Goal: Task Accomplishment & Management: Manage account settings

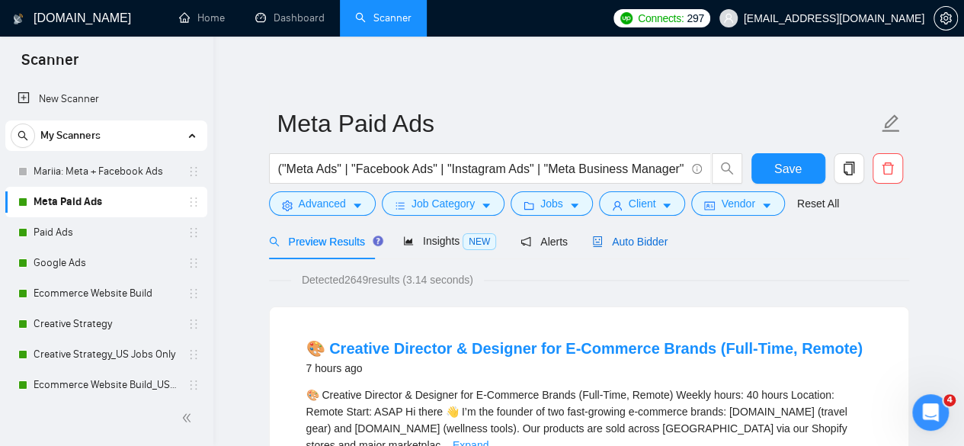
click at [650, 240] on span "Auto Bidder" at bounding box center [629, 242] width 75 height 12
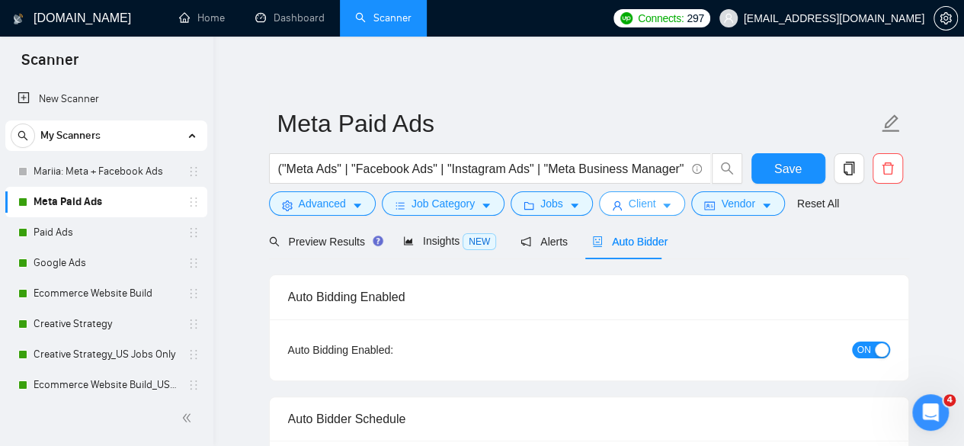
click at [614, 213] on button "Client" at bounding box center [642, 203] width 87 height 24
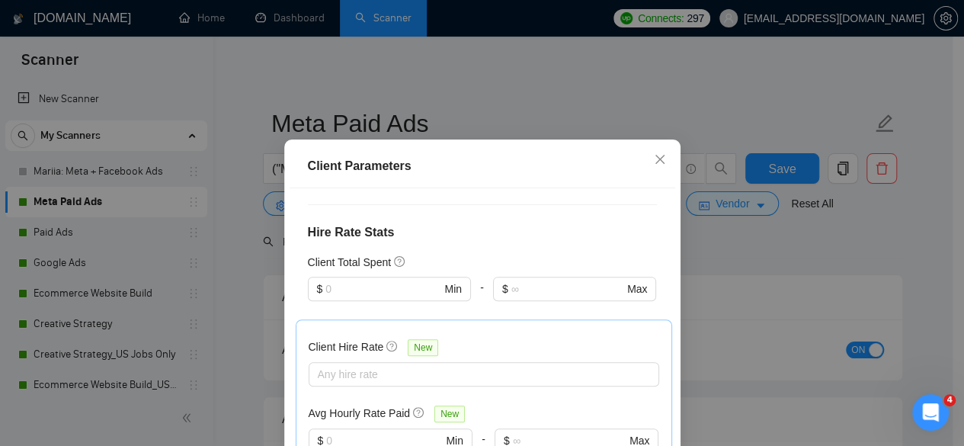
scroll to position [121, 0]
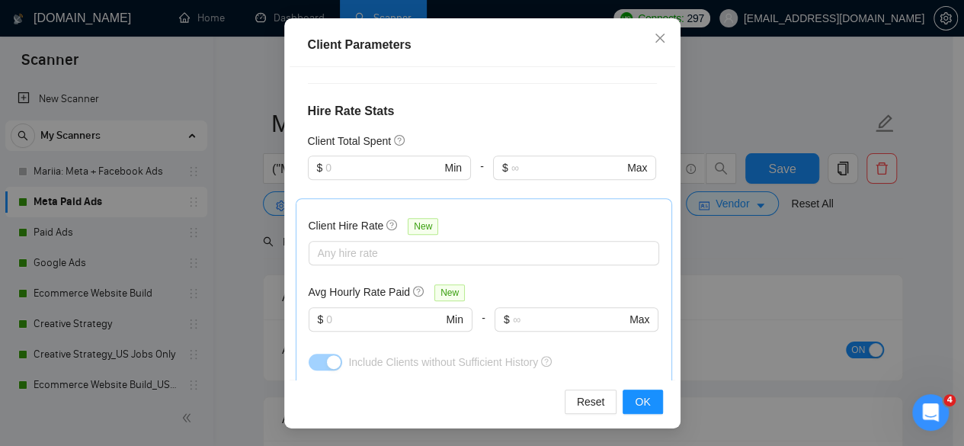
click at [818, 251] on div "Client Parameters Client Location Include Client Countries Select Exclude Clien…" at bounding box center [482, 223] width 964 height 446
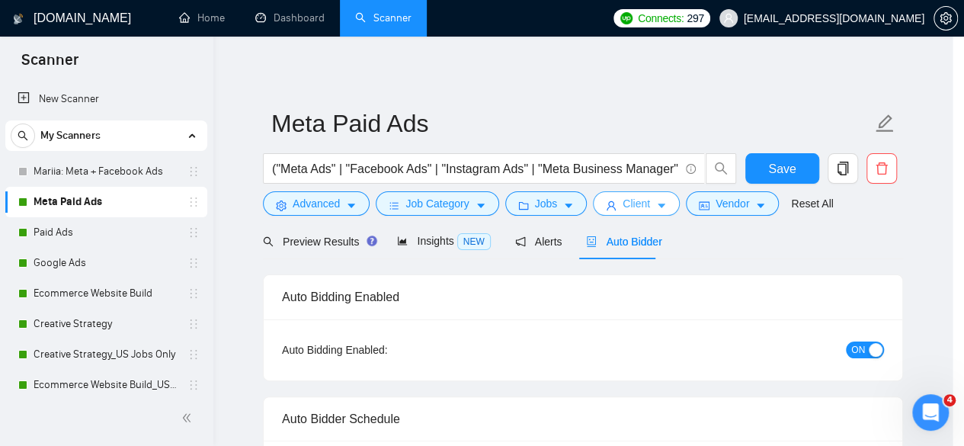
scroll to position [0, 0]
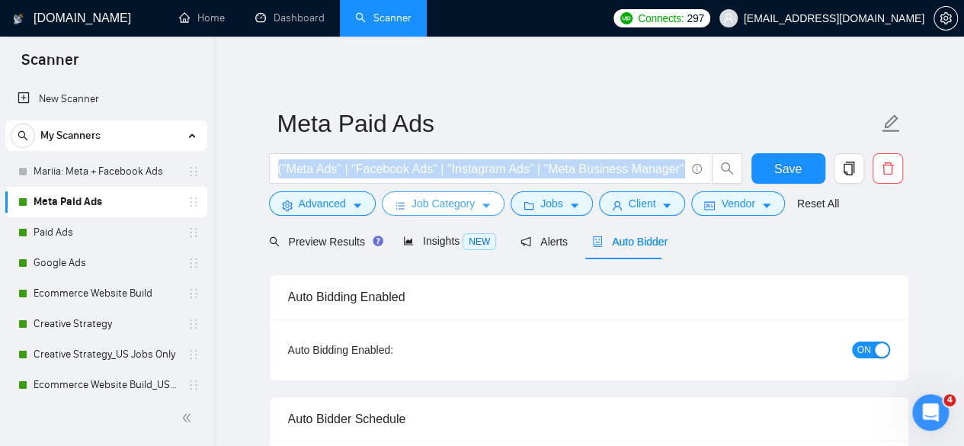
drag, startPoint x: 455, startPoint y: 190, endPoint x: 456, endPoint y: 200, distance: 10.7
click at [456, 200] on form "Meta Paid Ads ("Meta Ads" | "Facebook Ads" | "Instagram Ads" | "Meta Business M…" at bounding box center [589, 161] width 640 height 124
click at [456, 200] on span "Job Category" at bounding box center [443, 203] width 63 height 17
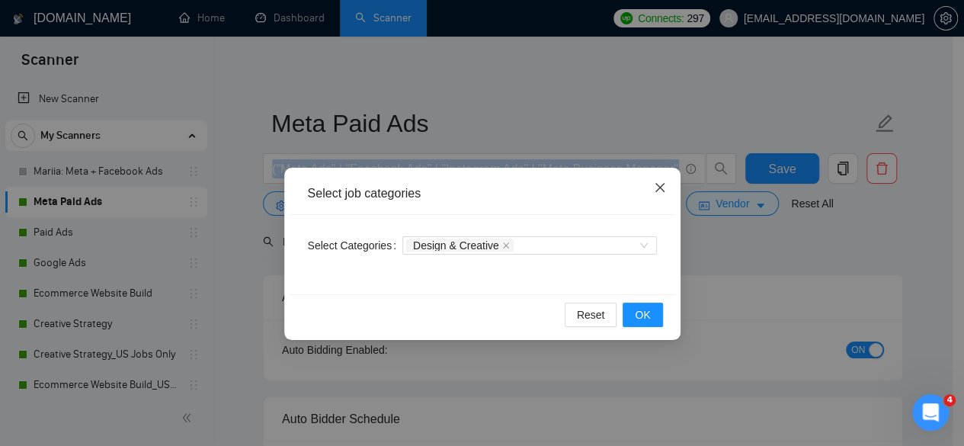
click at [655, 194] on icon "close" at bounding box center [660, 187] width 12 height 12
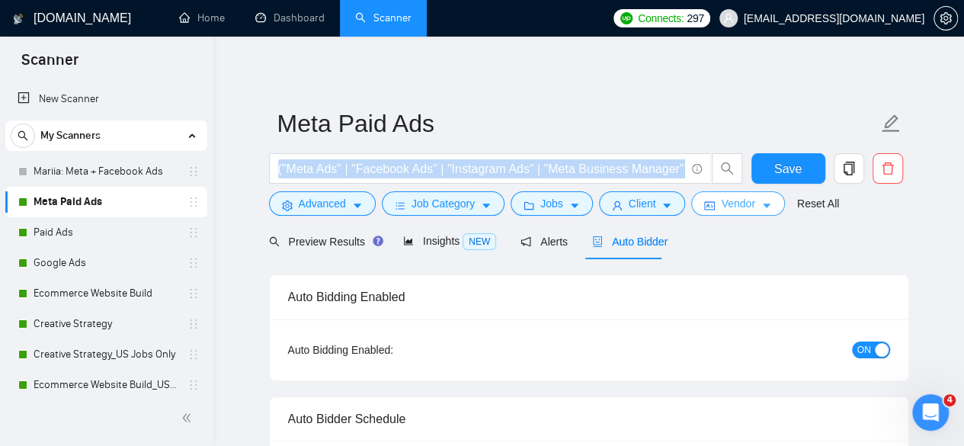
click at [744, 199] on span "Vendor" at bounding box center [738, 203] width 34 height 17
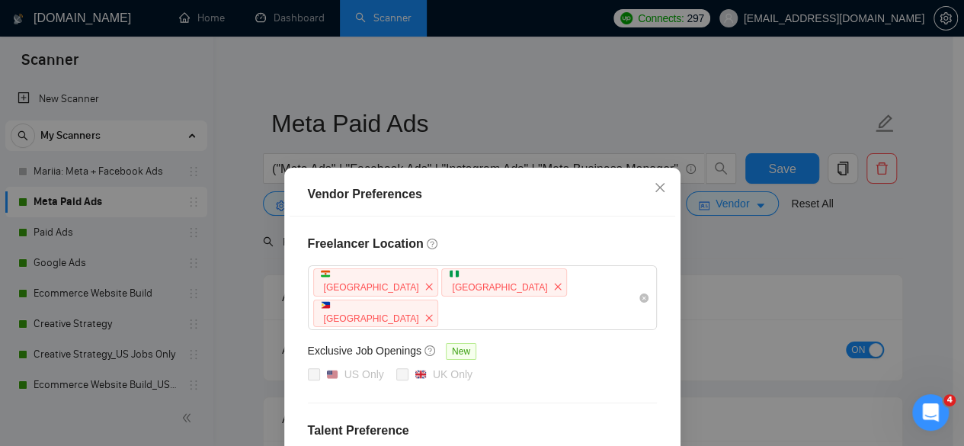
click at [601, 366] on div "US Only [GEOGRAPHIC_DATA] Only" at bounding box center [482, 375] width 349 height 18
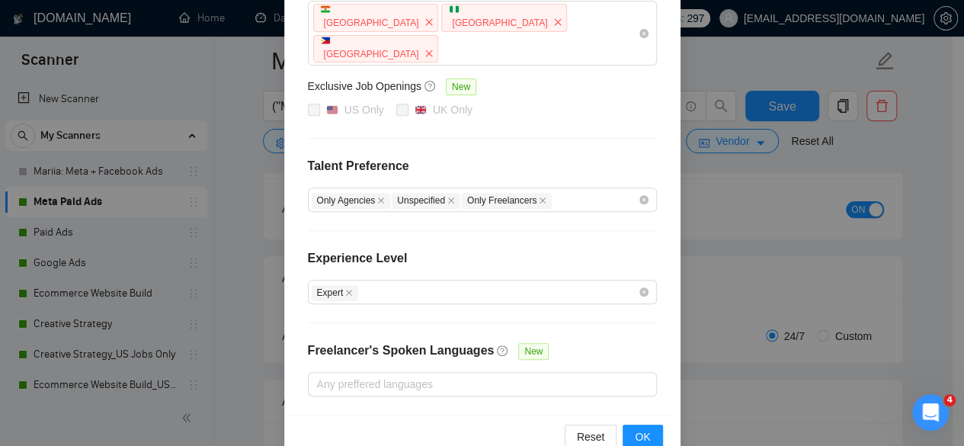
scroll to position [335, 0]
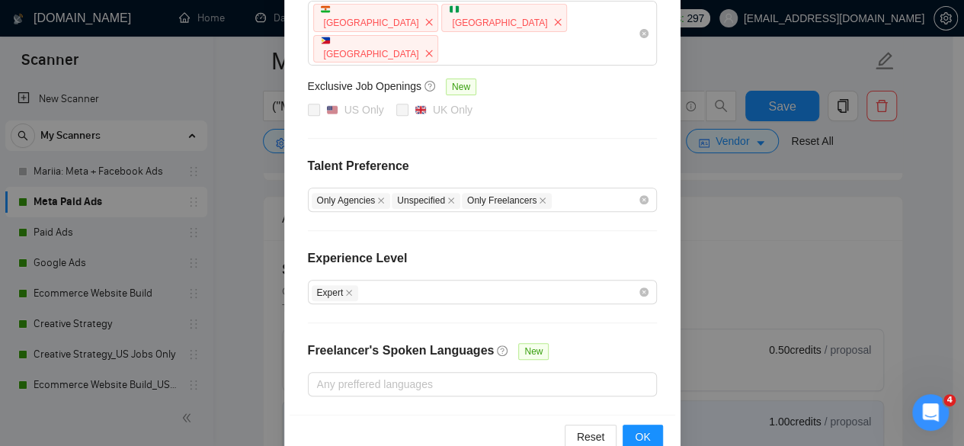
click at [779, 278] on div "Vendor Preferences Freelancer Location [GEOGRAPHIC_DATA] [GEOGRAPHIC_DATA] [GEO…" at bounding box center [482, 223] width 964 height 446
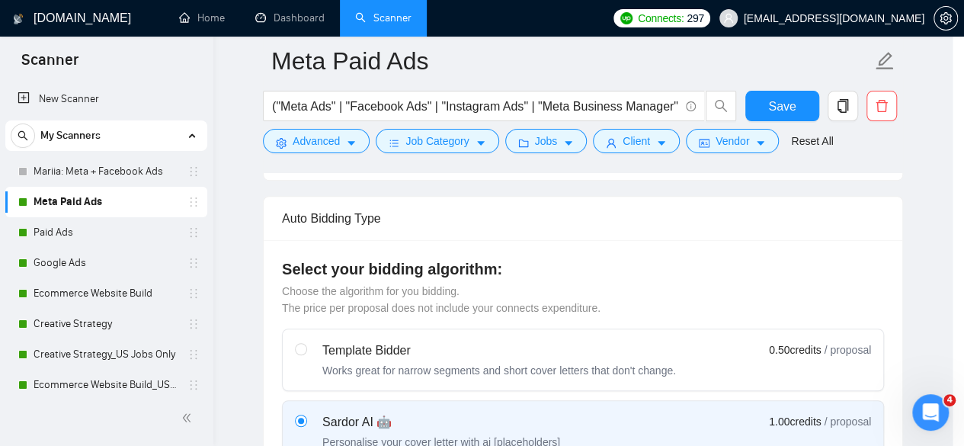
scroll to position [188, 0]
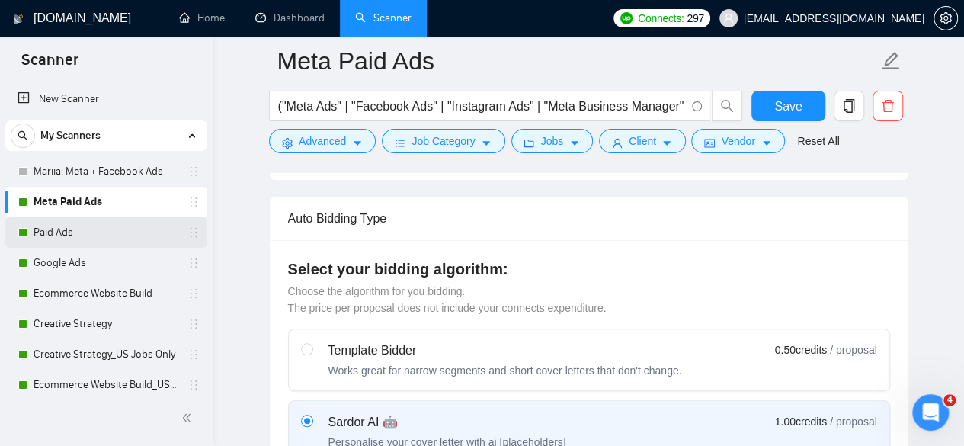
click at [114, 228] on link "Paid Ads" at bounding box center [106, 232] width 145 height 30
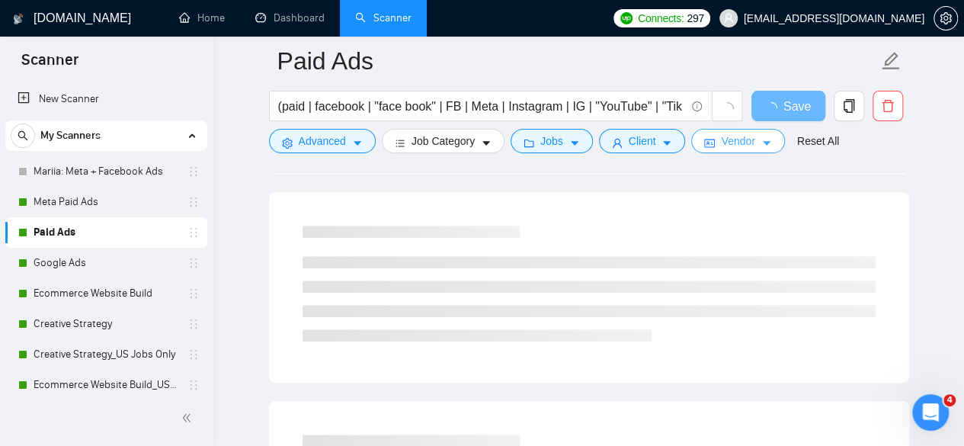
click at [731, 130] on button "Vendor" at bounding box center [737, 141] width 93 height 24
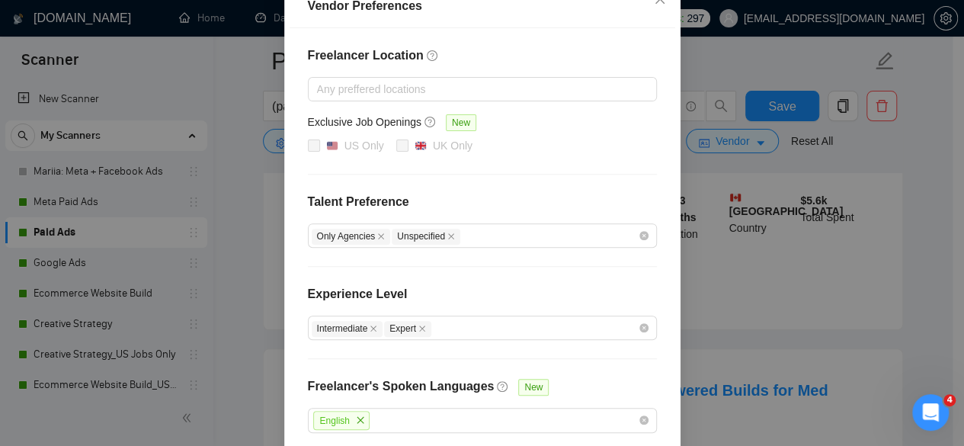
click at [614, 65] on h4 "Freelancer Location" at bounding box center [482, 55] width 349 height 18
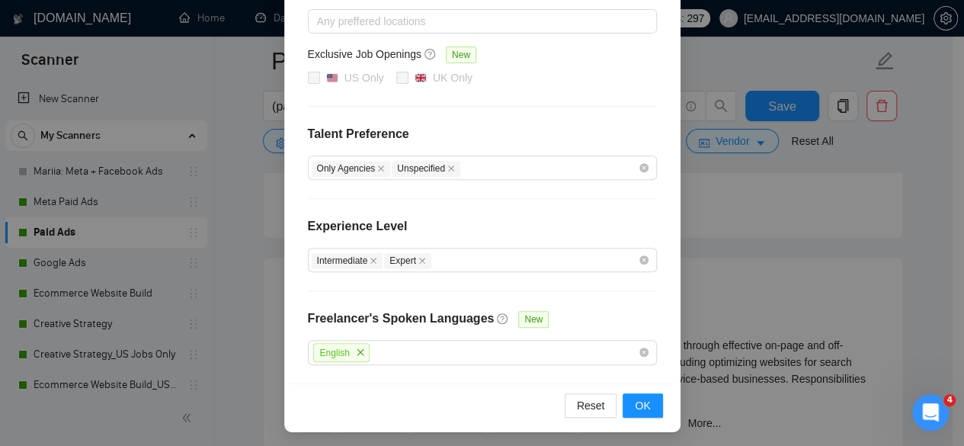
scroll to position [823, 0]
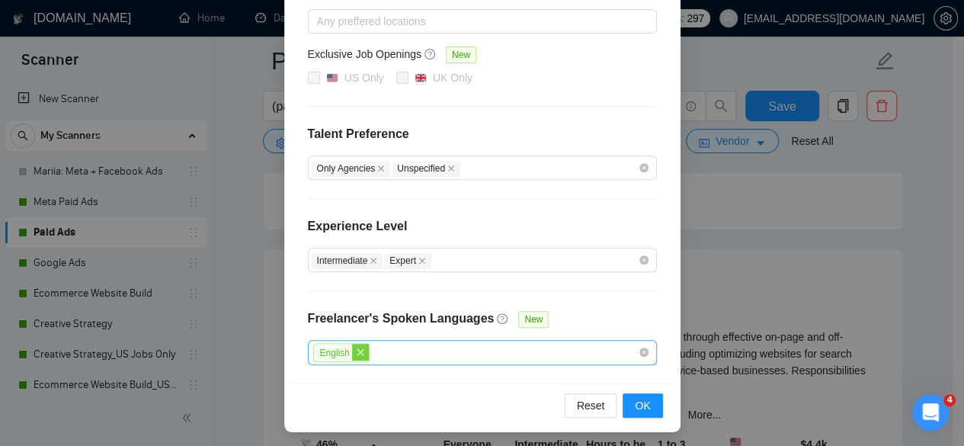
click at [352, 354] on span "close" at bounding box center [360, 352] width 17 height 17
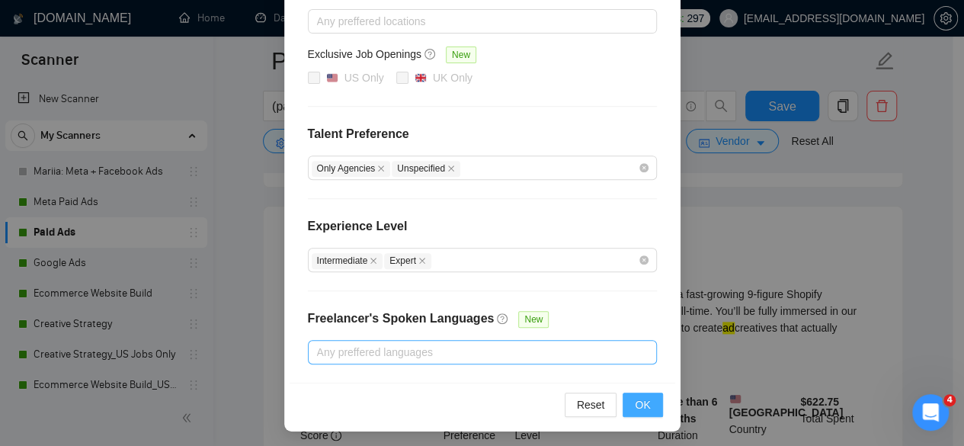
click at [643, 402] on span "OK" at bounding box center [642, 404] width 15 height 17
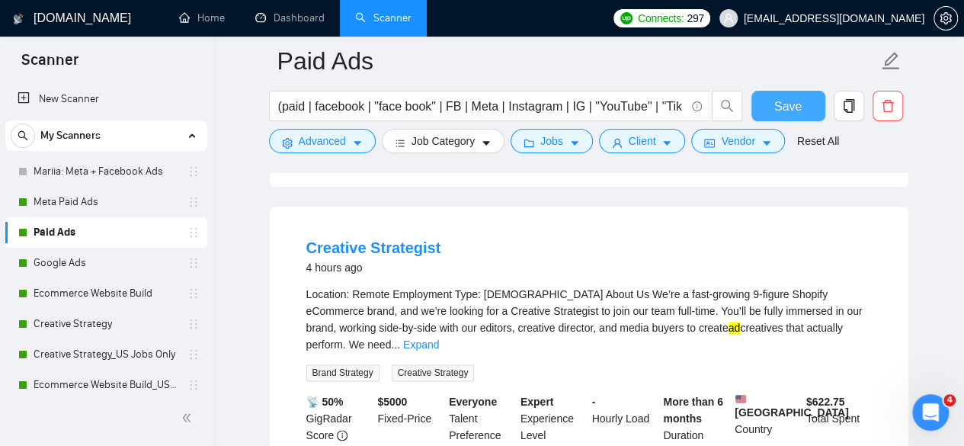
click at [784, 103] on span "Save" at bounding box center [787, 106] width 27 height 19
click at [344, 141] on span "Advanced" at bounding box center [322, 141] width 47 height 17
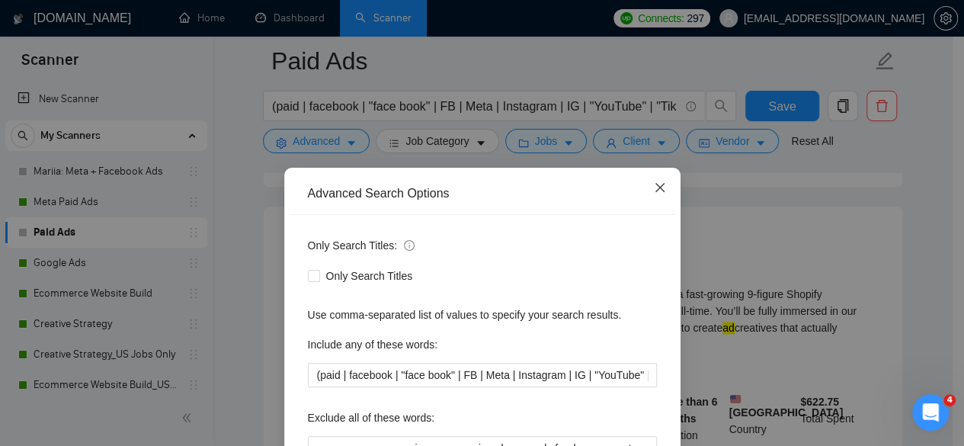
click at [654, 182] on icon "close" at bounding box center [660, 187] width 12 height 12
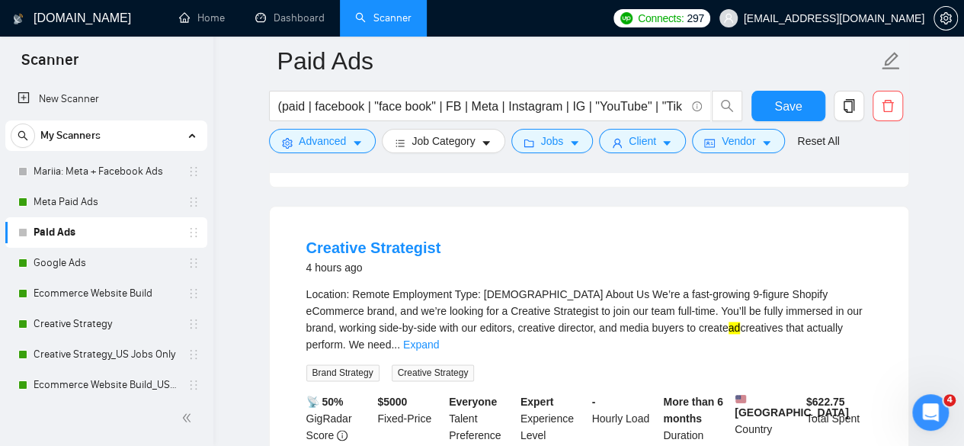
click at [566, 154] on form "Paid Ads (paid | facebook | "face book" | FB | Meta | Instagram | IG | "YouTube…" at bounding box center [589, 99] width 640 height 124
click at [566, 153] on form "Paid Ads (paid | facebook | "face book" | FB | Meta | Instagram | IG | "YouTube…" at bounding box center [589, 99] width 640 height 124
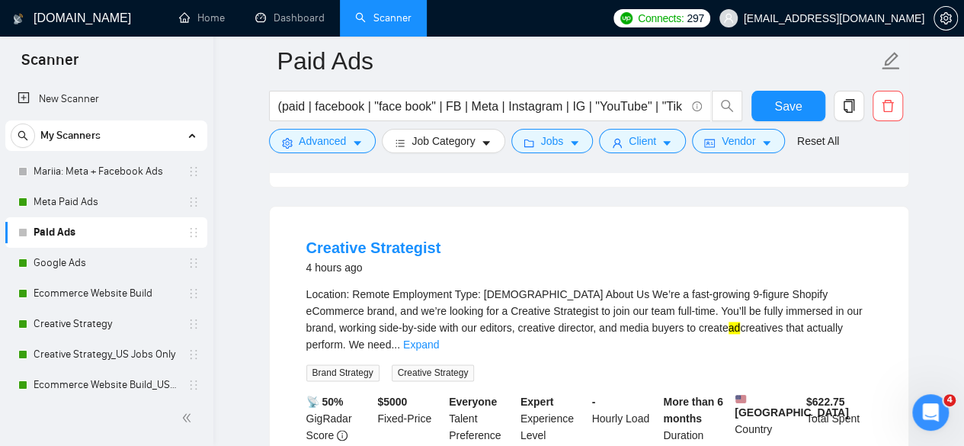
click at [566, 153] on form "Paid Ads (paid | facebook | "face book" | FB | Meta | Instagram | IG | "YouTube…" at bounding box center [589, 99] width 640 height 124
click at [559, 134] on button "Jobs" at bounding box center [552, 141] width 82 height 24
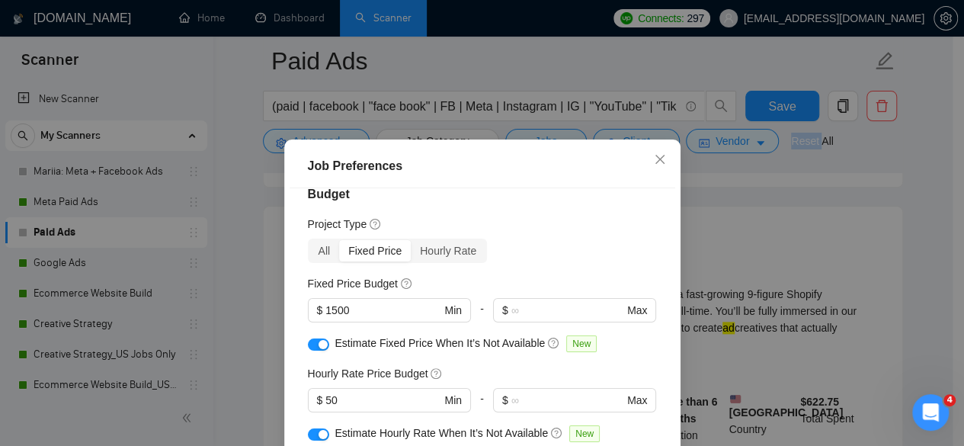
scroll to position [37, 0]
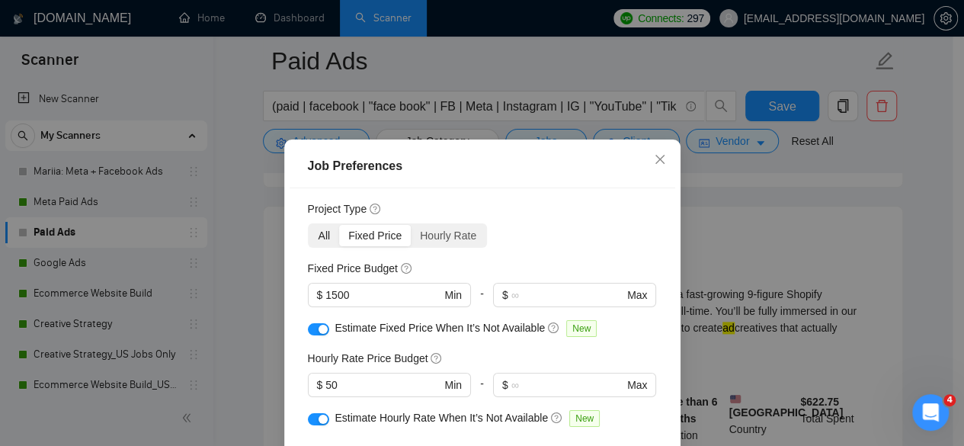
click at [328, 245] on div "All" at bounding box center [324, 235] width 30 height 21
click at [309, 225] on input "All" at bounding box center [309, 225] width 0 height 0
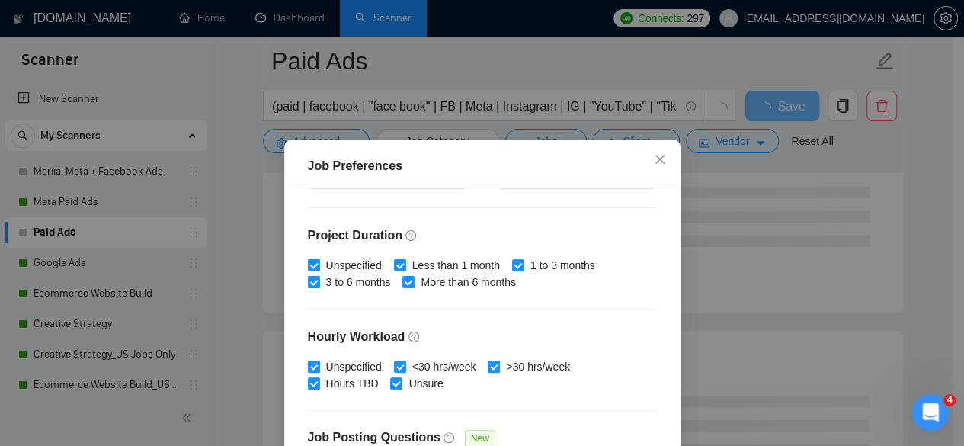
scroll to position [378, 0]
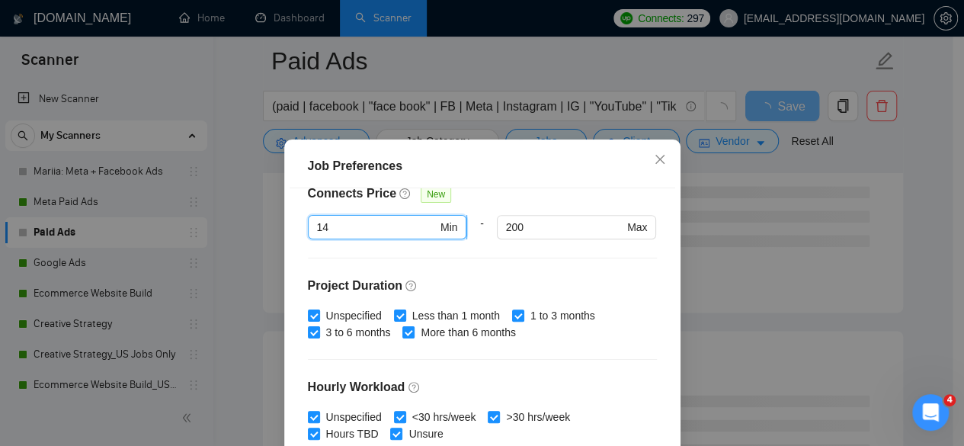
click at [354, 224] on input "14" at bounding box center [377, 227] width 120 height 17
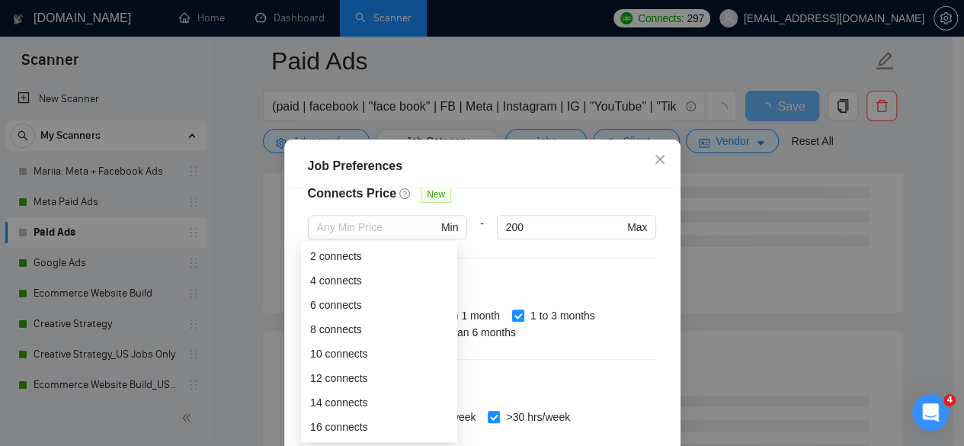
click at [636, 285] on h4 "Project Duration" at bounding box center [482, 286] width 349 height 18
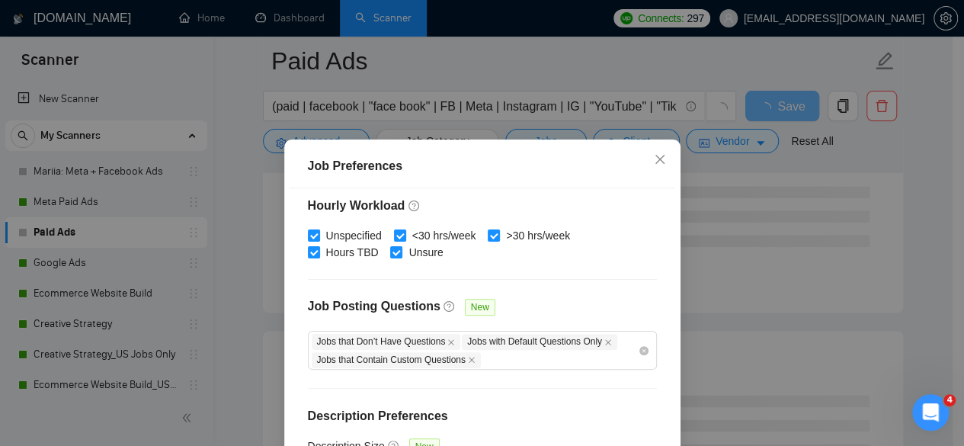
scroll to position [121, 0]
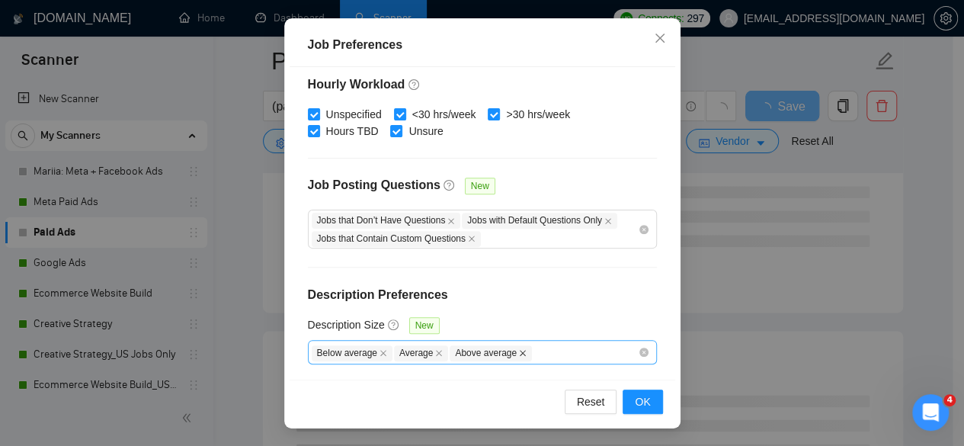
click at [520, 351] on icon "close" at bounding box center [523, 353] width 6 height 6
click at [434, 351] on span "Average" at bounding box center [421, 353] width 54 height 16
click at [435, 349] on icon "close" at bounding box center [439, 353] width 8 height 8
click at [380, 349] on icon "close" at bounding box center [384, 353] width 8 height 8
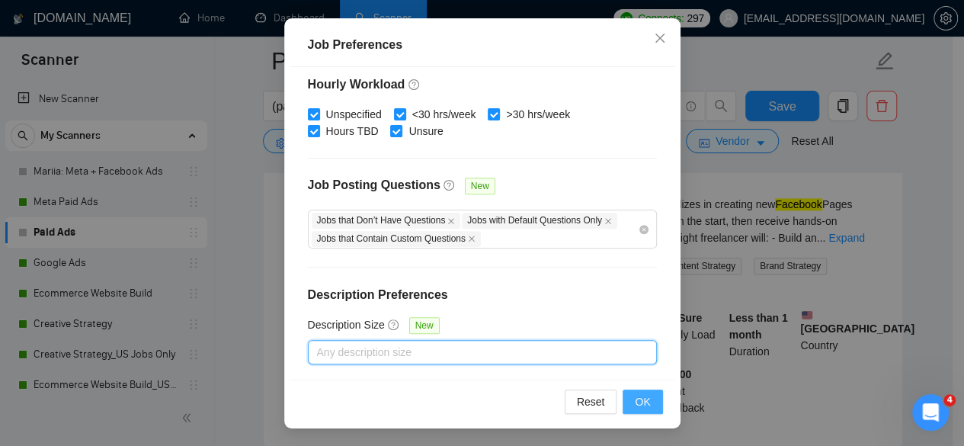
click at [637, 400] on span "OK" at bounding box center [642, 401] width 15 height 17
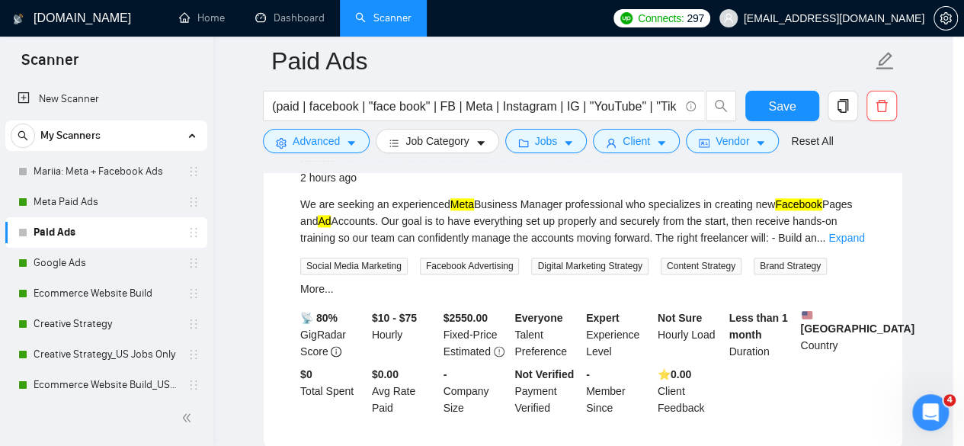
scroll to position [73, 0]
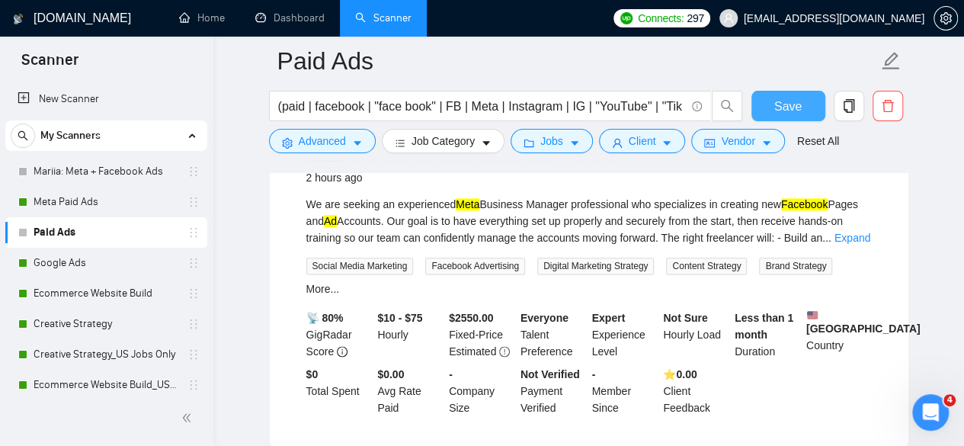
click at [784, 97] on span "Save" at bounding box center [787, 106] width 27 height 19
click at [571, 143] on icon "caret-down" at bounding box center [575, 144] width 8 height 5
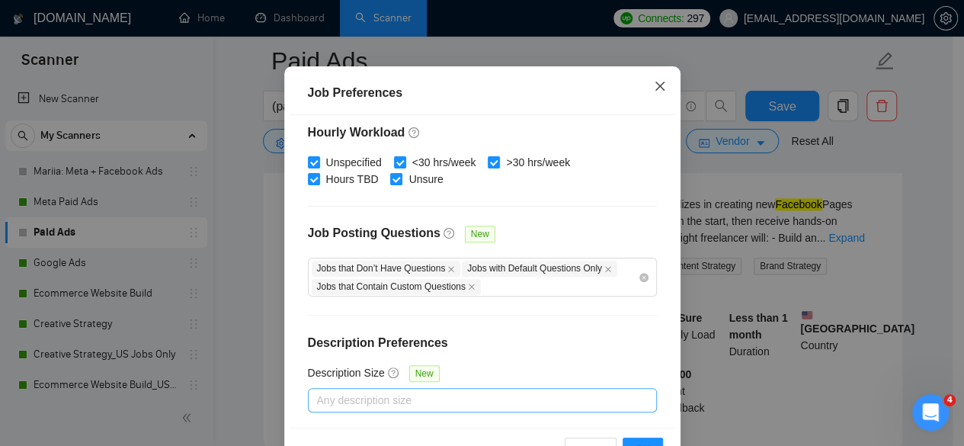
click at [654, 92] on icon "close" at bounding box center [660, 86] width 12 height 12
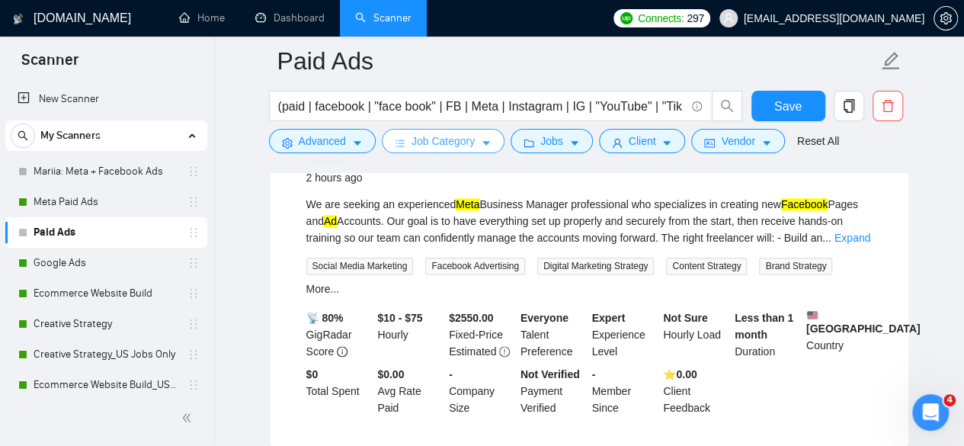
click at [399, 130] on button "Job Category" at bounding box center [443, 141] width 123 height 24
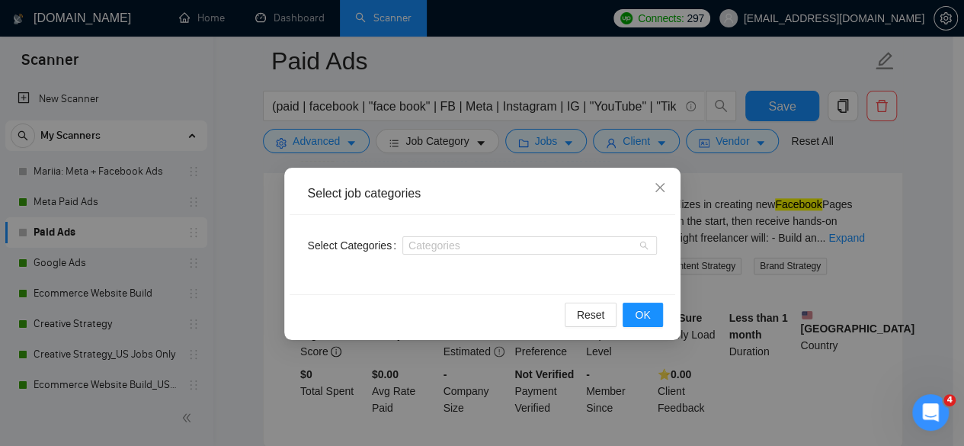
click at [441, 254] on div "Categories" at bounding box center [529, 245] width 255 height 18
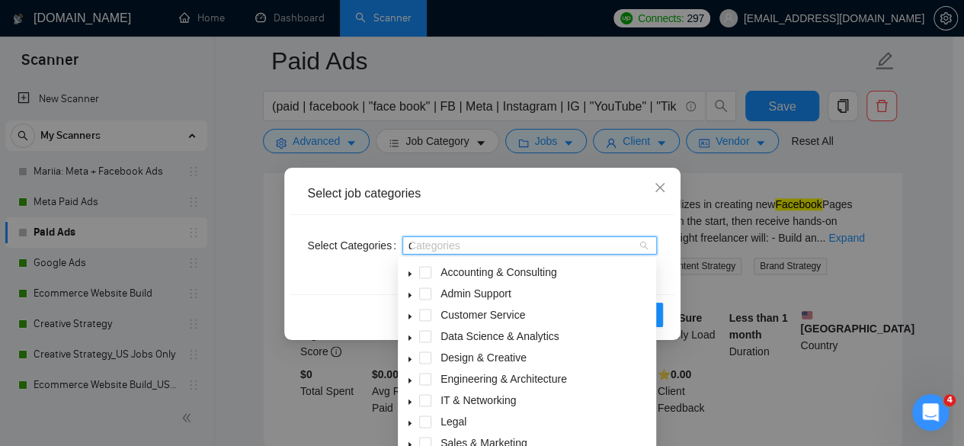
type input "de"
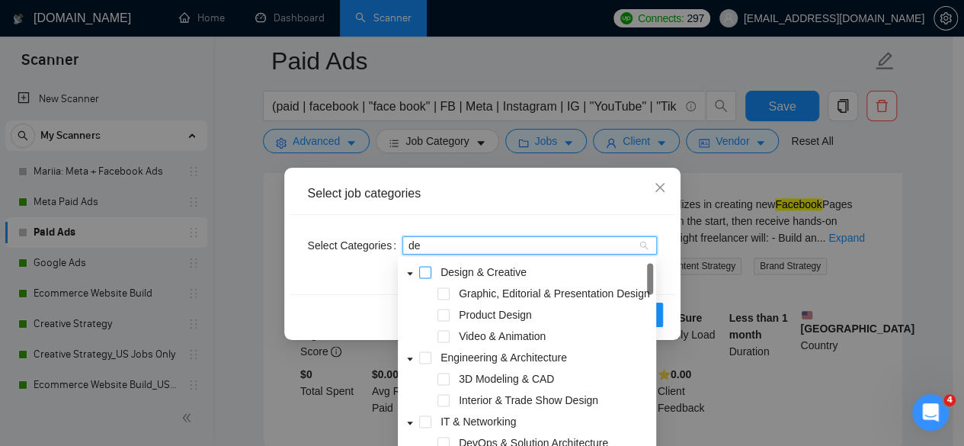
click at [423, 271] on span at bounding box center [425, 272] width 12 height 12
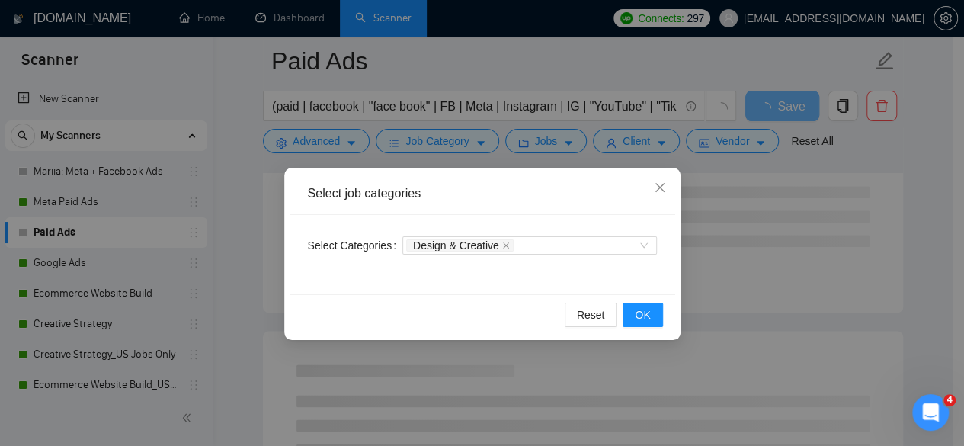
click at [623, 205] on div "Select job categories" at bounding box center [483, 194] width 386 height 42
click at [637, 311] on span "OK" at bounding box center [642, 314] width 15 height 17
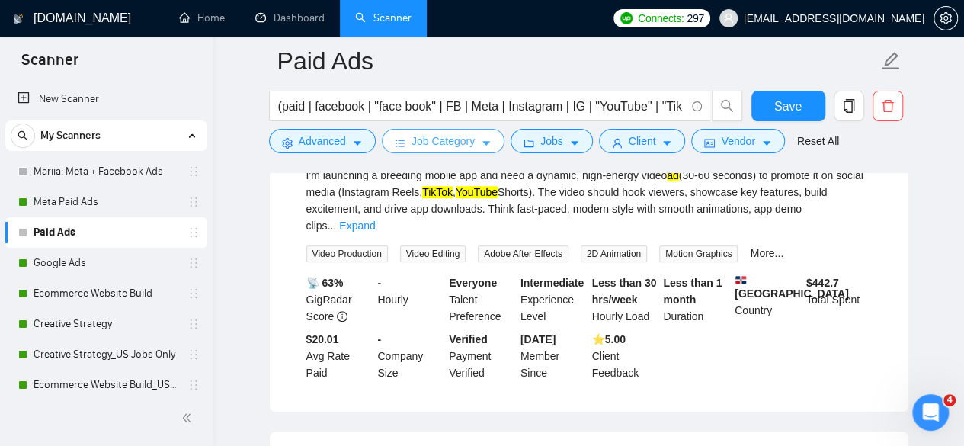
scroll to position [548, 0]
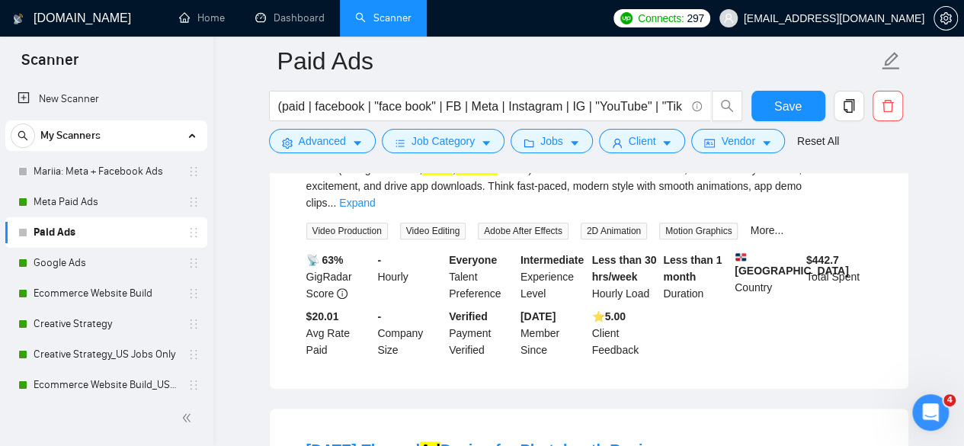
click at [716, 170] on div at bounding box center [589, 167] width 640 height 12
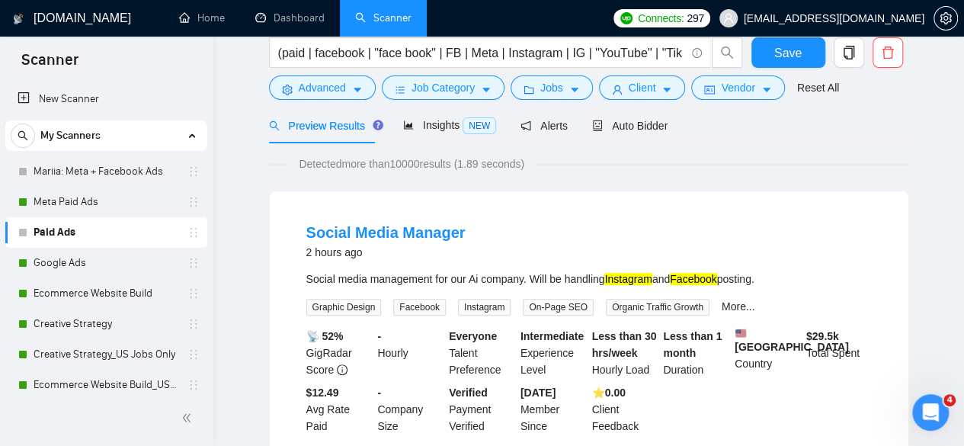
scroll to position [0, 0]
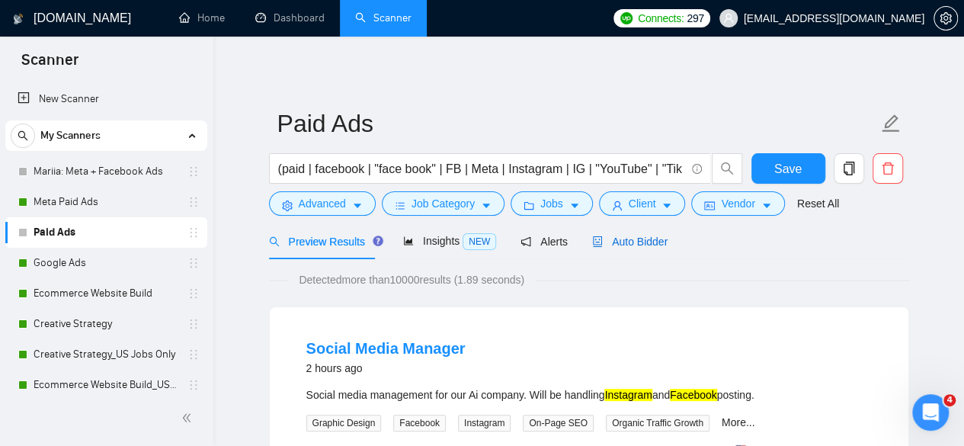
click at [632, 236] on span "Auto Bidder" at bounding box center [629, 242] width 75 height 12
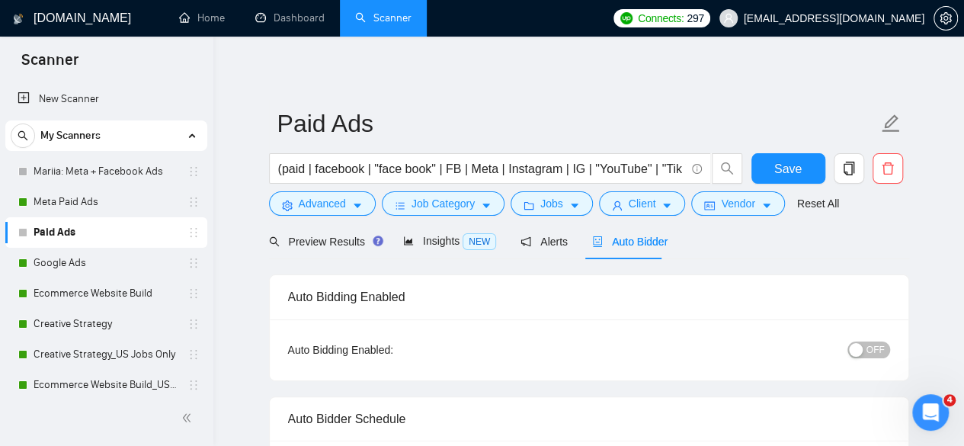
click at [871, 352] on span "OFF" at bounding box center [876, 349] width 18 height 17
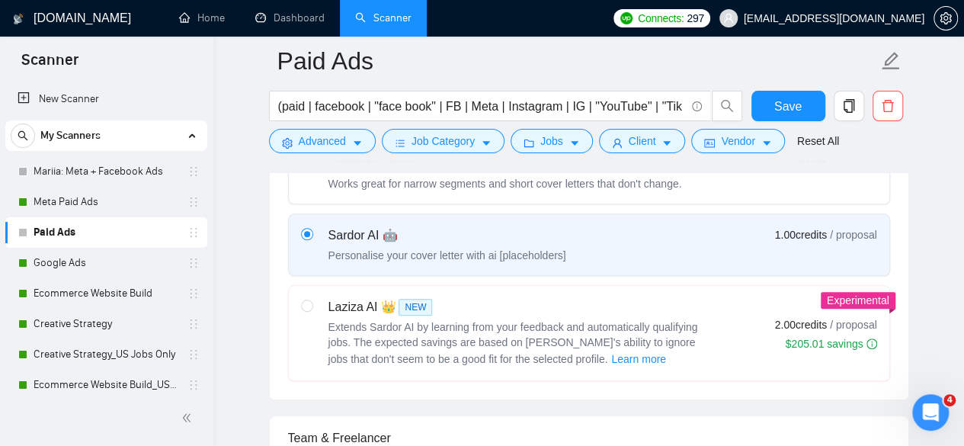
scroll to position [596, 0]
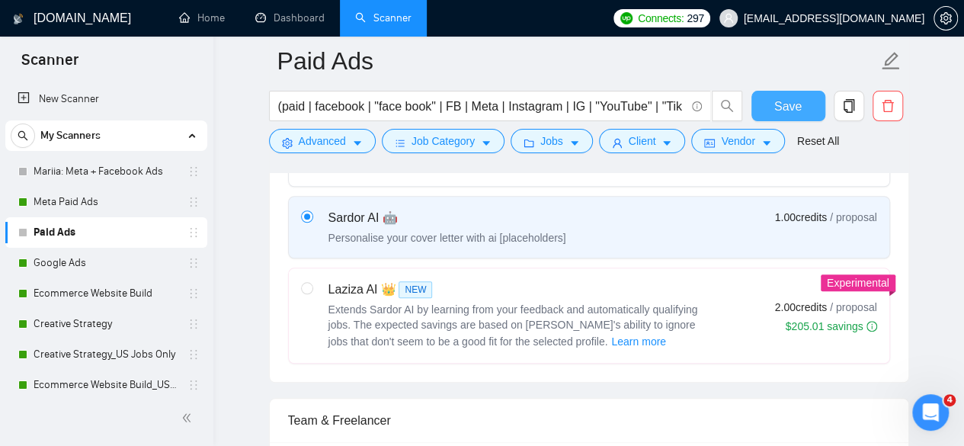
click at [804, 107] on button "Save" at bounding box center [789, 106] width 74 height 30
click at [750, 139] on button "Vendor" at bounding box center [737, 141] width 93 height 24
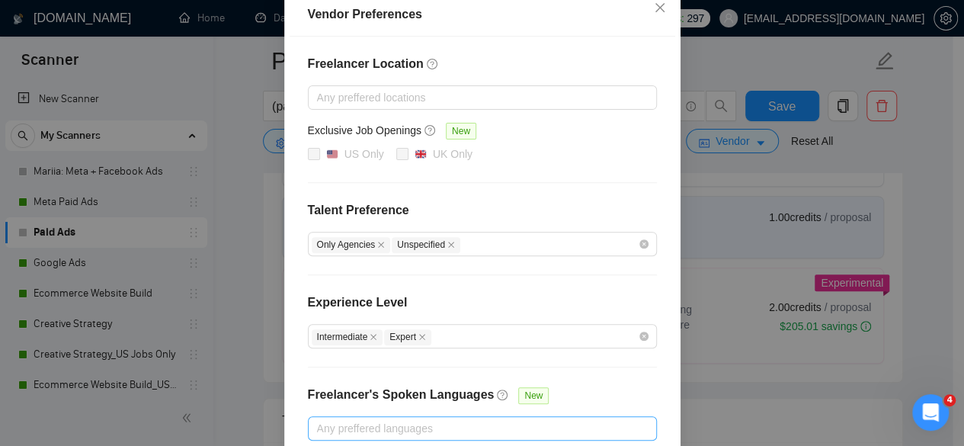
click at [639, 164] on div "US Only [GEOGRAPHIC_DATA] Only" at bounding box center [482, 155] width 349 height 18
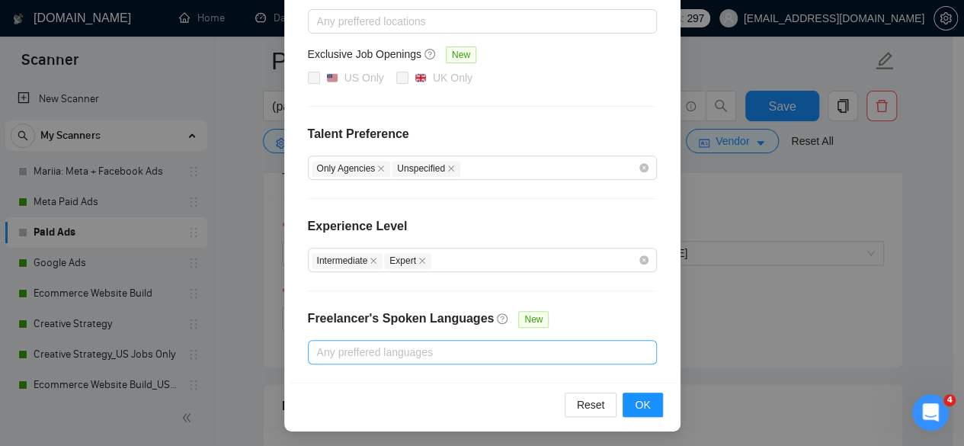
scroll to position [870, 0]
click at [755, 289] on div "Vendor Preferences Freelancer Location Any preffered locations Exclusive Job Op…" at bounding box center [482, 223] width 964 height 446
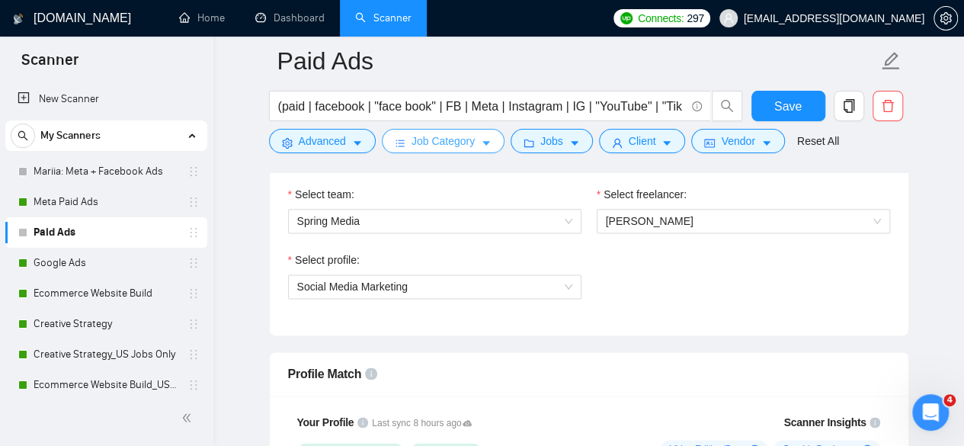
click at [437, 133] on span "Job Category" at bounding box center [443, 141] width 63 height 17
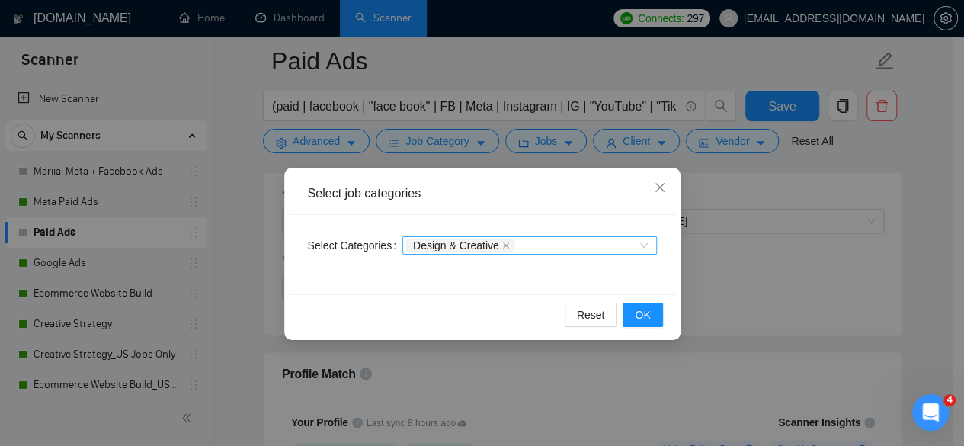
click at [543, 240] on div "Design & Creative" at bounding box center [522, 245] width 232 height 15
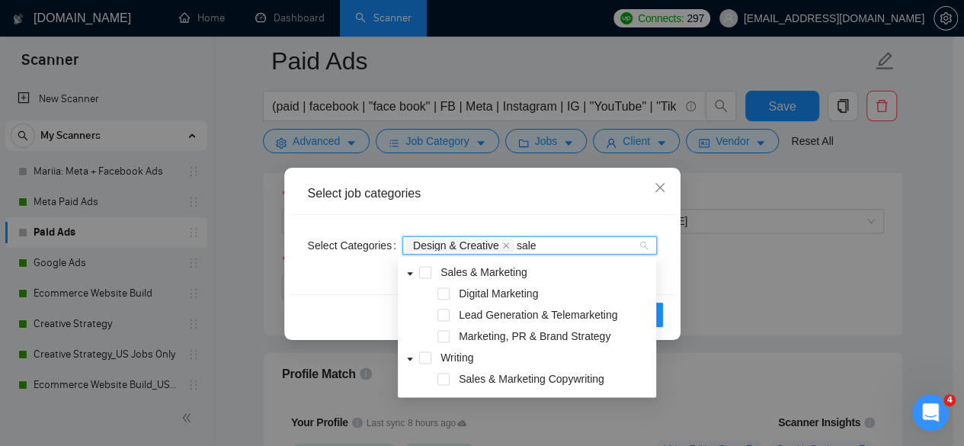
type input "sales"
click at [501, 296] on span "Digital Marketing" at bounding box center [498, 293] width 79 height 12
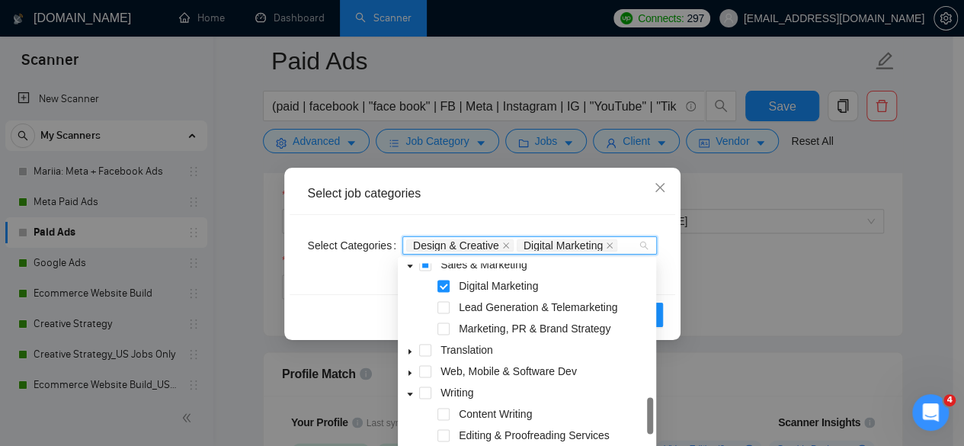
scroll to position [187, 0]
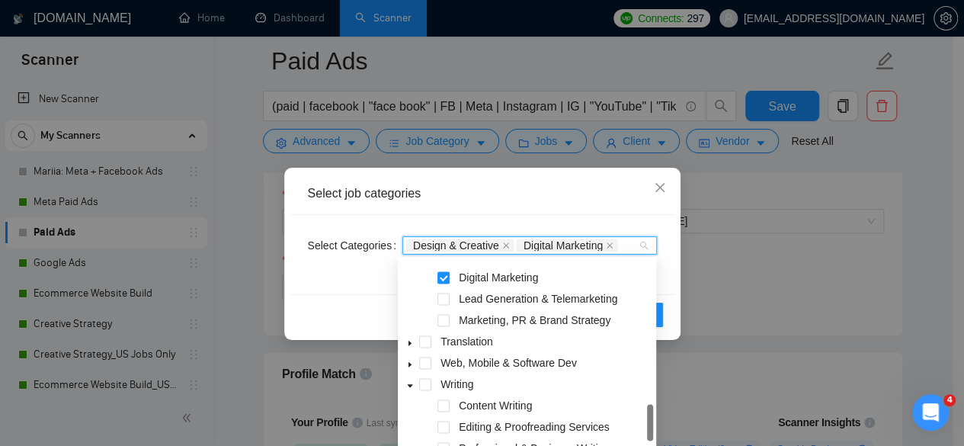
drag, startPoint x: 650, startPoint y: 278, endPoint x: 623, endPoint y: 418, distance: 142.8
click at [623, 418] on div "Sales & Marketing Digital Marketing Lead Generation & Telemarketing Marketing, …" at bounding box center [527, 360] width 252 height 195
click at [671, 308] on div "Reset OK" at bounding box center [483, 314] width 386 height 40
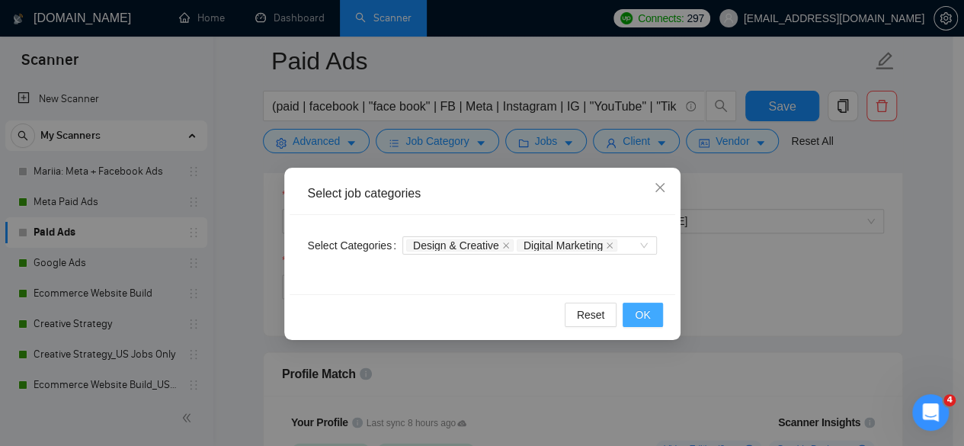
click at [647, 314] on span "OK" at bounding box center [642, 314] width 15 height 17
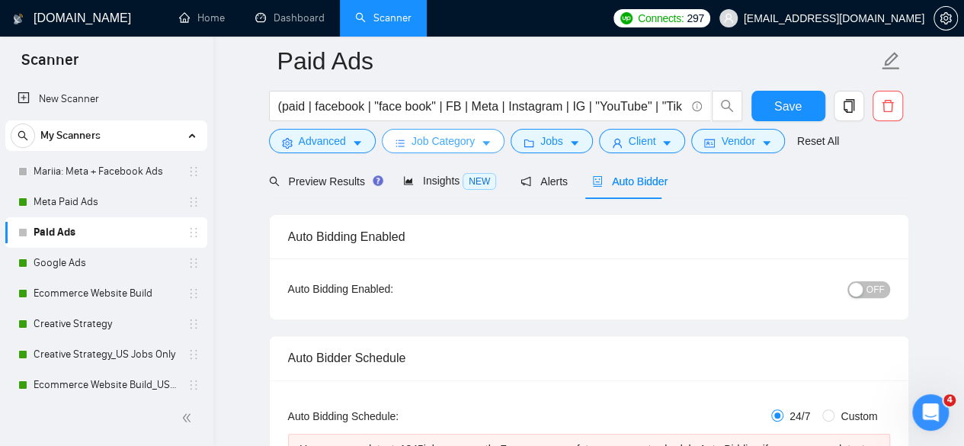
scroll to position [131, 0]
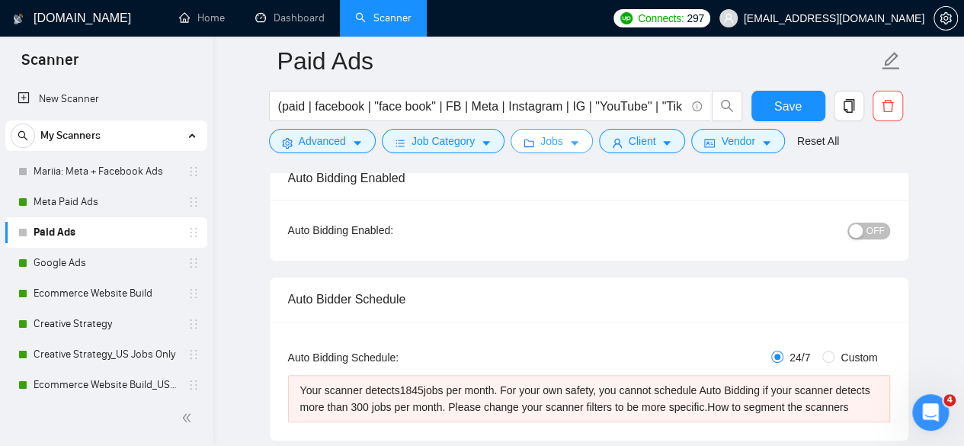
click at [540, 139] on span "Jobs" at bounding box center [551, 141] width 23 height 17
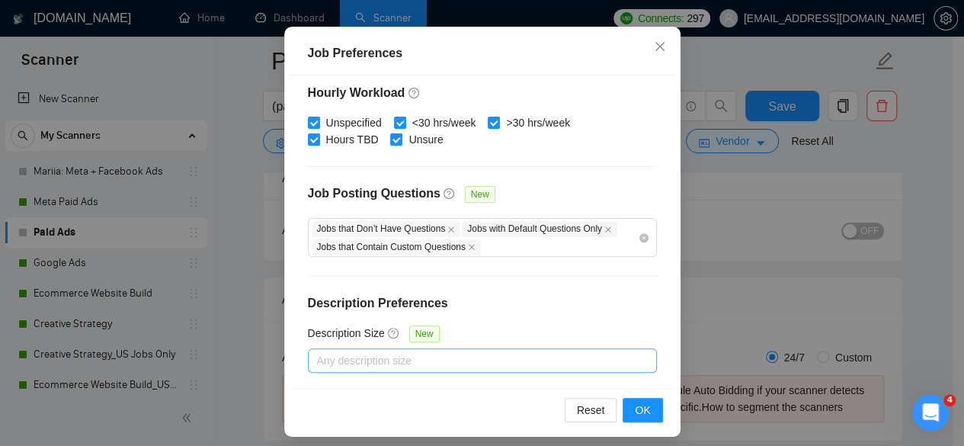
scroll to position [121, 0]
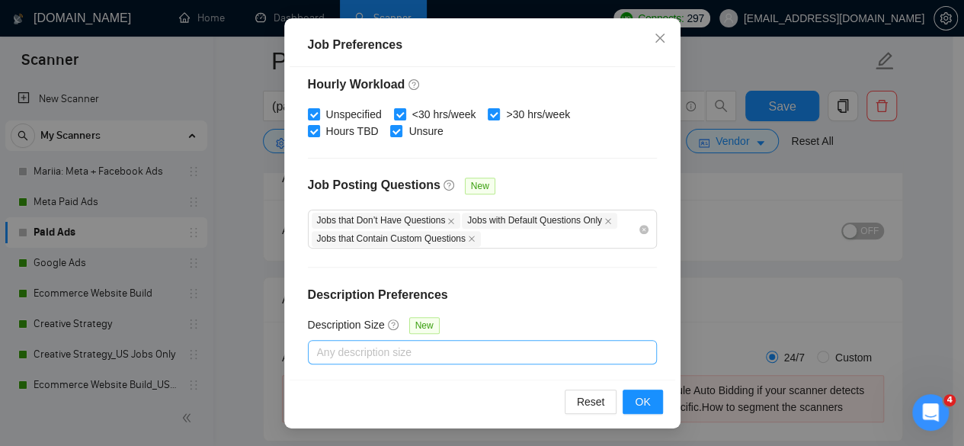
drag, startPoint x: 395, startPoint y: 335, endPoint x: 397, endPoint y: 344, distance: 9.4
click at [397, 344] on div "Description Size New Any description size" at bounding box center [482, 340] width 349 height 48
click at [397, 344] on div at bounding box center [475, 352] width 326 height 18
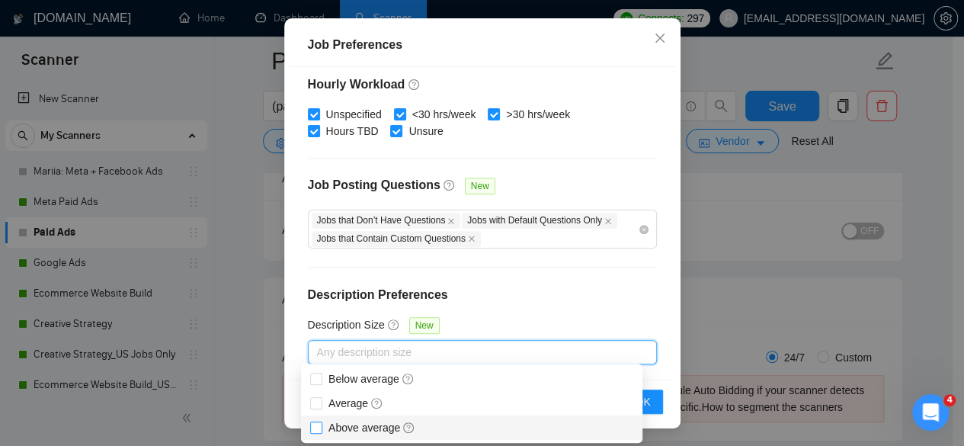
click at [362, 423] on span "Above average" at bounding box center [372, 427] width 87 height 12
click at [321, 423] on input "Above average" at bounding box center [315, 426] width 11 height 11
checkbox input "true"
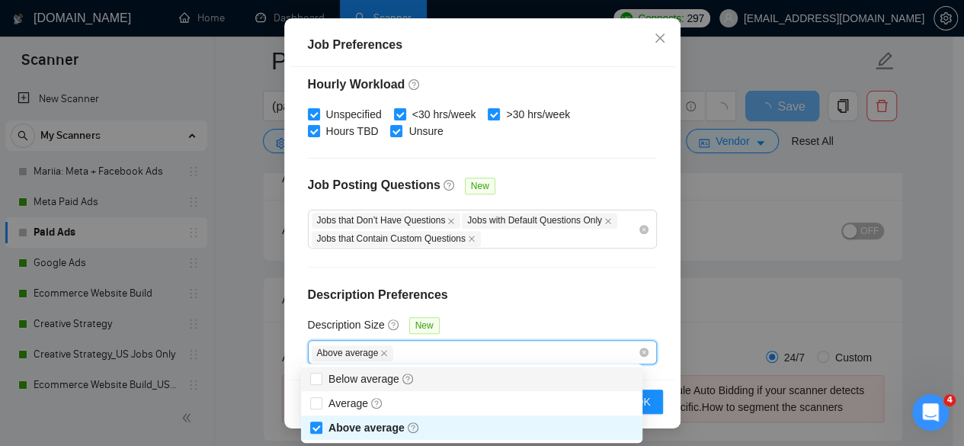
click at [617, 286] on h4 "Description Preferences" at bounding box center [482, 295] width 349 height 18
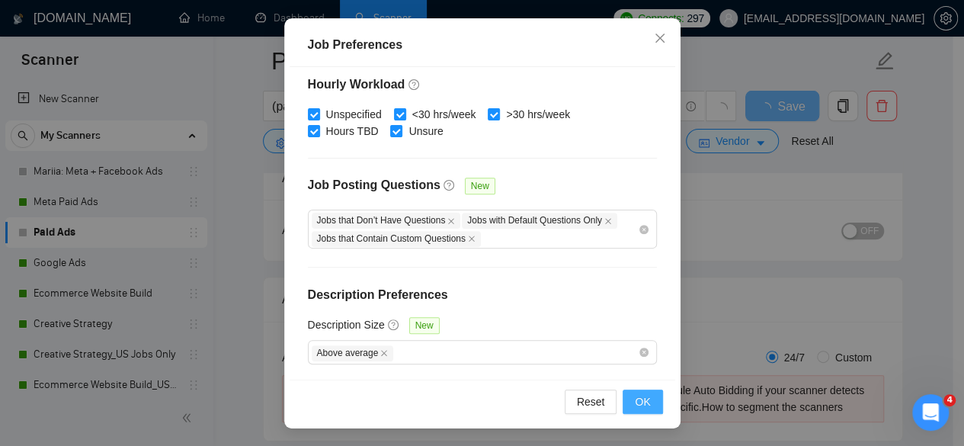
click at [639, 397] on span "OK" at bounding box center [642, 401] width 15 height 17
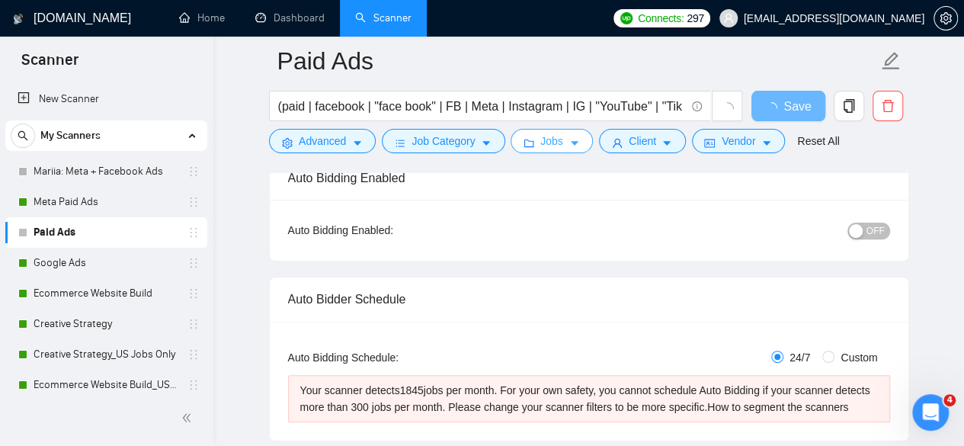
scroll to position [0, 0]
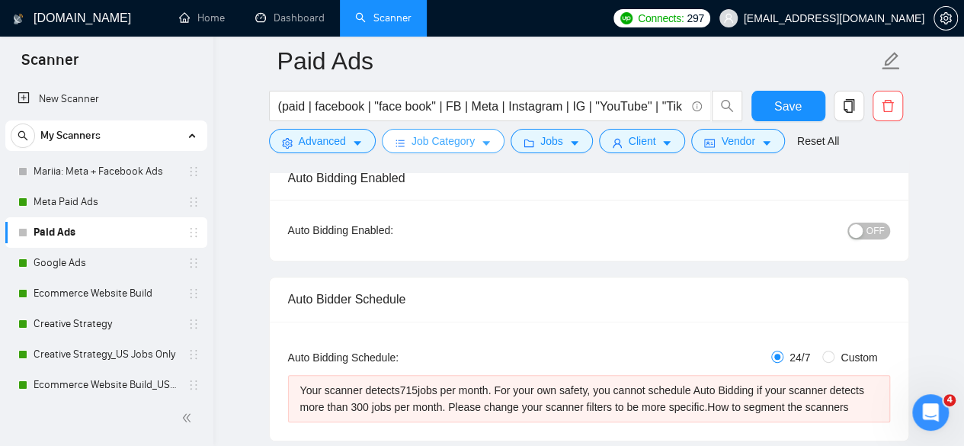
click at [466, 143] on span "Job Category" at bounding box center [443, 141] width 63 height 17
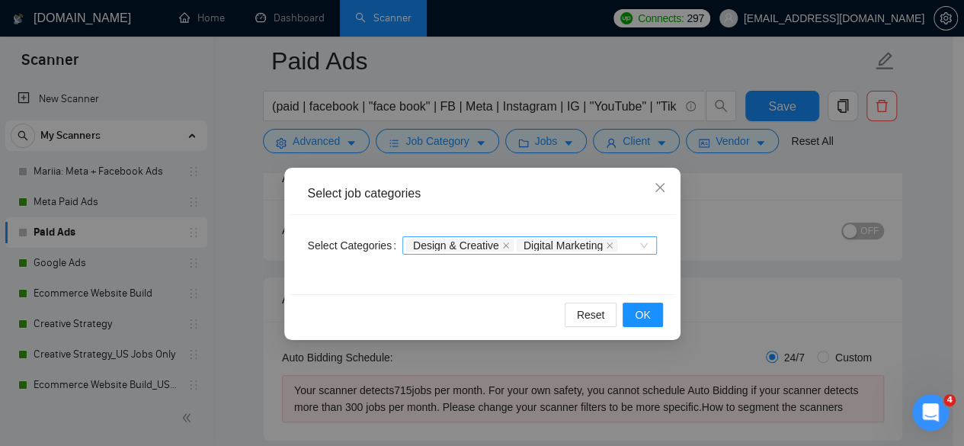
click at [477, 246] on span "Design & Creative" at bounding box center [456, 245] width 86 height 11
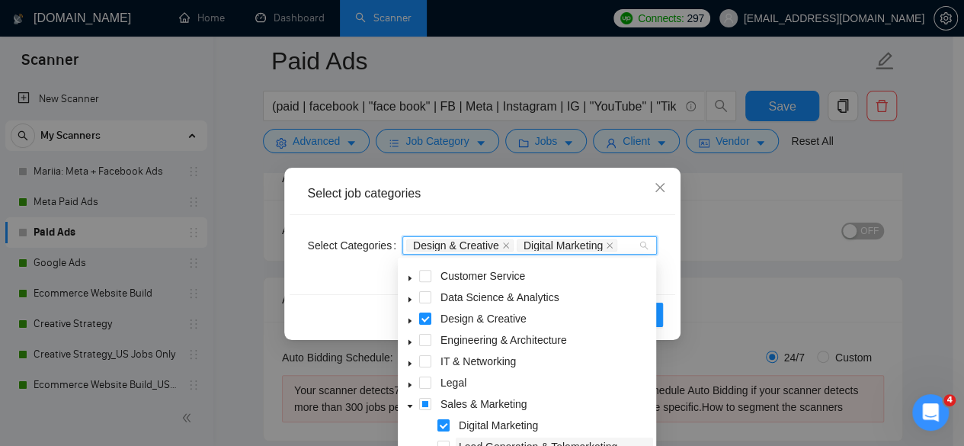
scroll to position [61, 0]
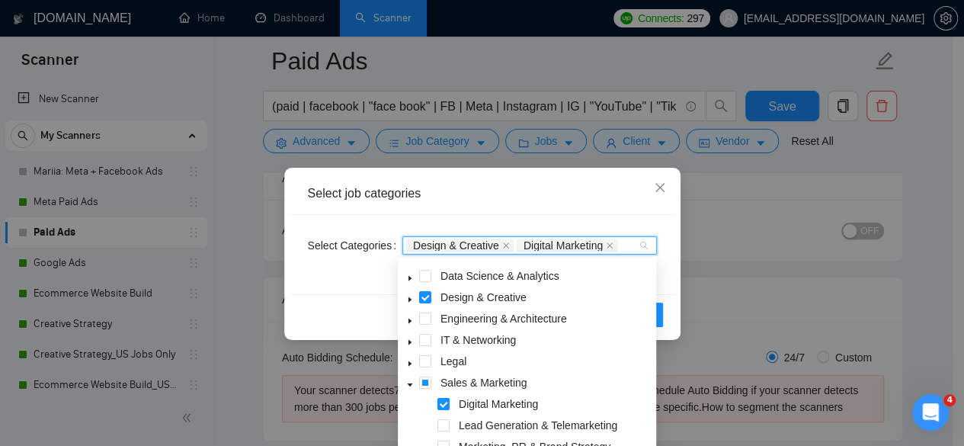
click at [415, 300] on span at bounding box center [410, 297] width 18 height 18
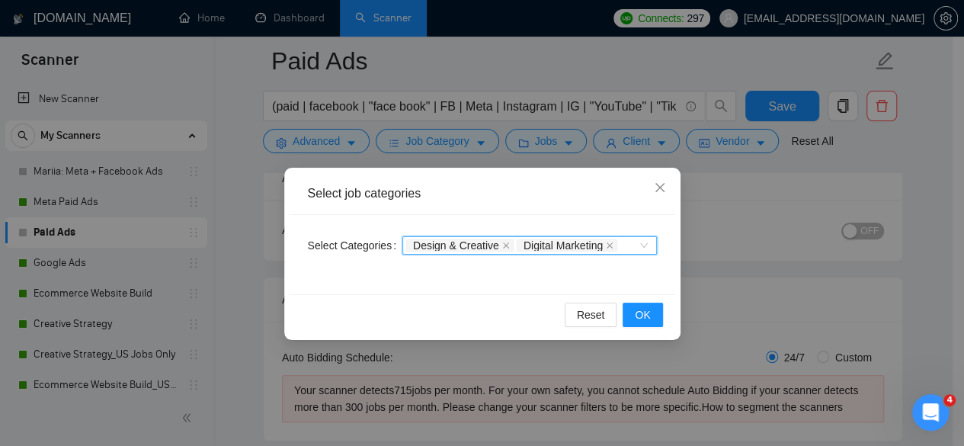
scroll to position [287, 0]
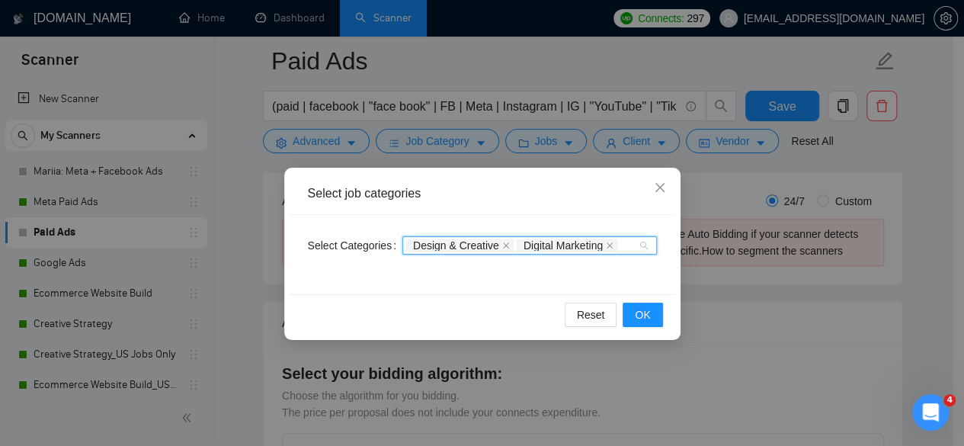
click at [437, 243] on span "Design & Creative" at bounding box center [456, 245] width 86 height 11
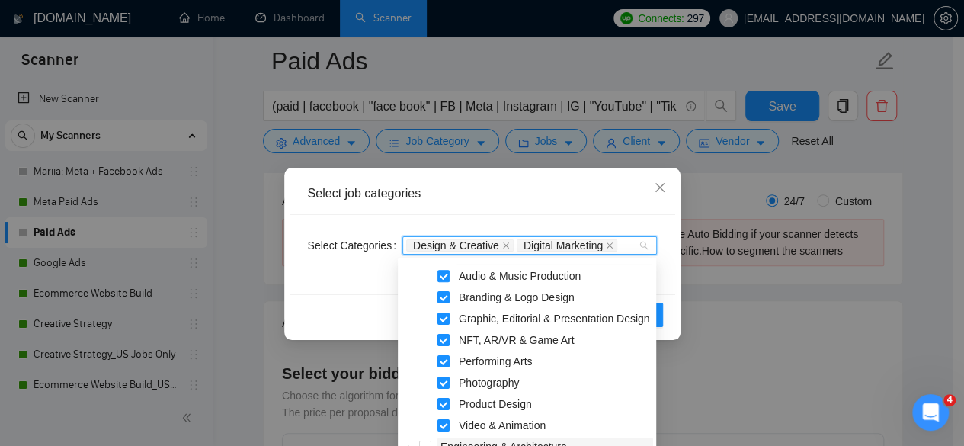
scroll to position [146, 0]
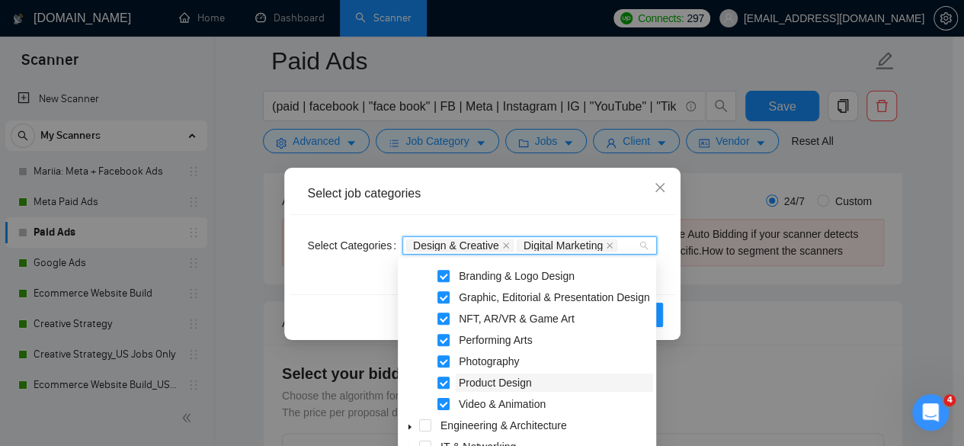
click at [476, 380] on span "Product Design" at bounding box center [495, 383] width 73 height 12
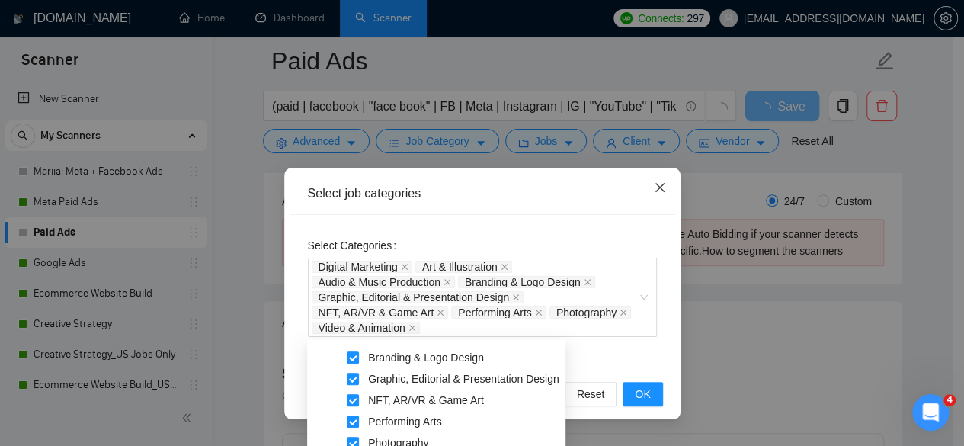
click at [659, 184] on icon "close" at bounding box center [660, 187] width 12 height 12
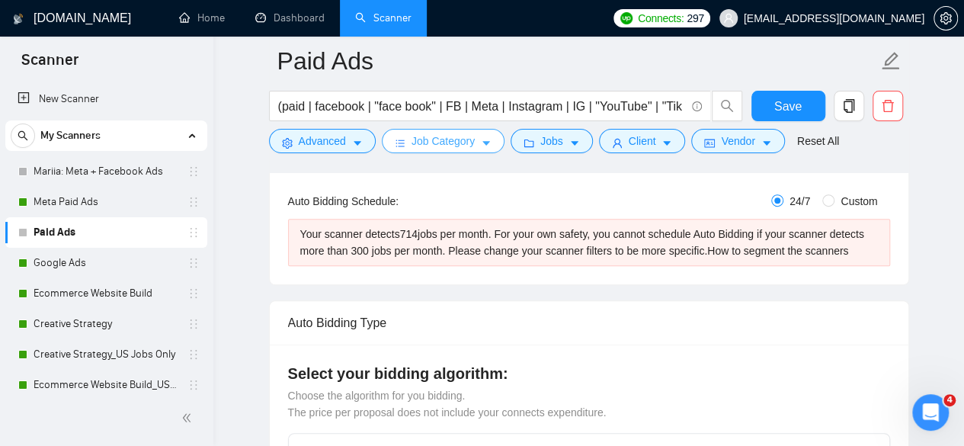
click at [476, 147] on button "Job Category" at bounding box center [443, 141] width 123 height 24
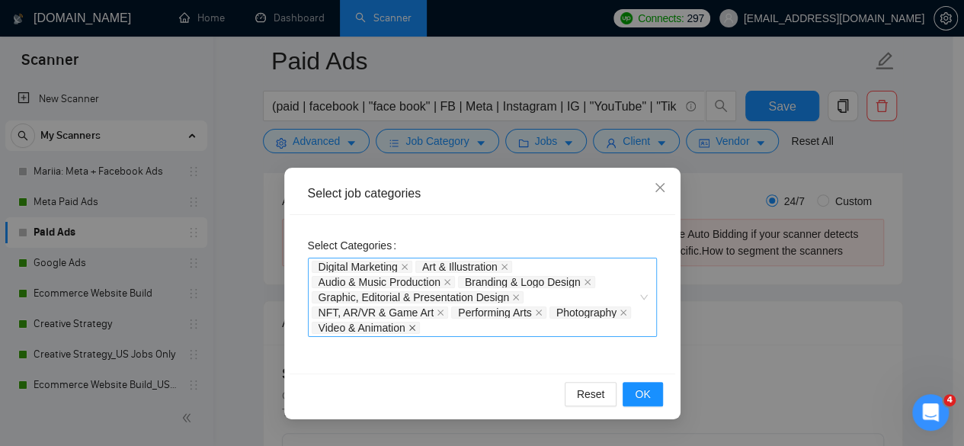
click at [416, 331] on span at bounding box center [413, 327] width 8 height 11
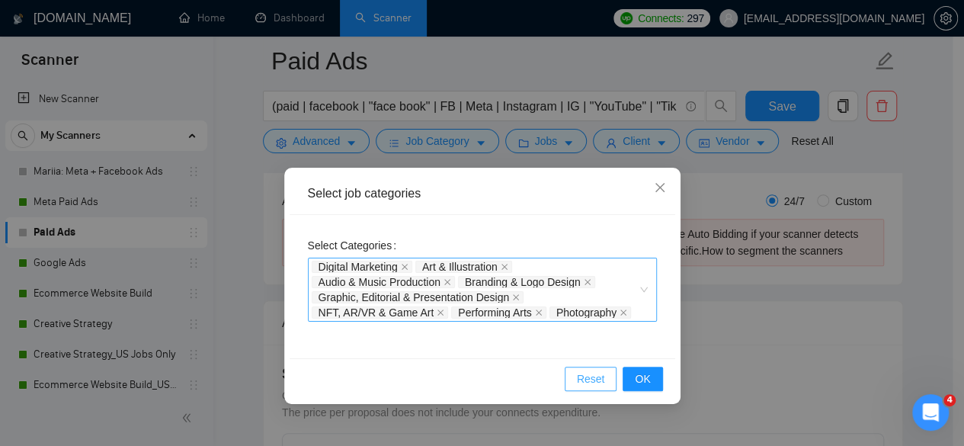
click at [607, 383] on button "Reset" at bounding box center [591, 379] width 53 height 24
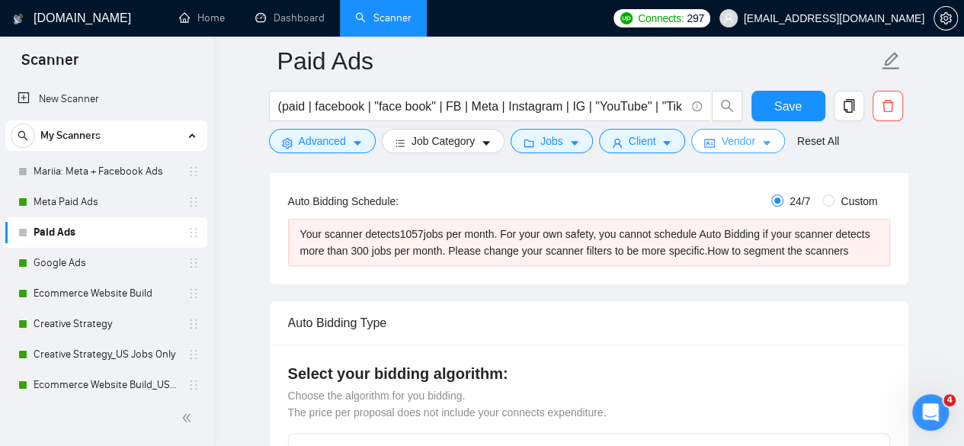
click at [695, 152] on button "Vendor" at bounding box center [737, 141] width 93 height 24
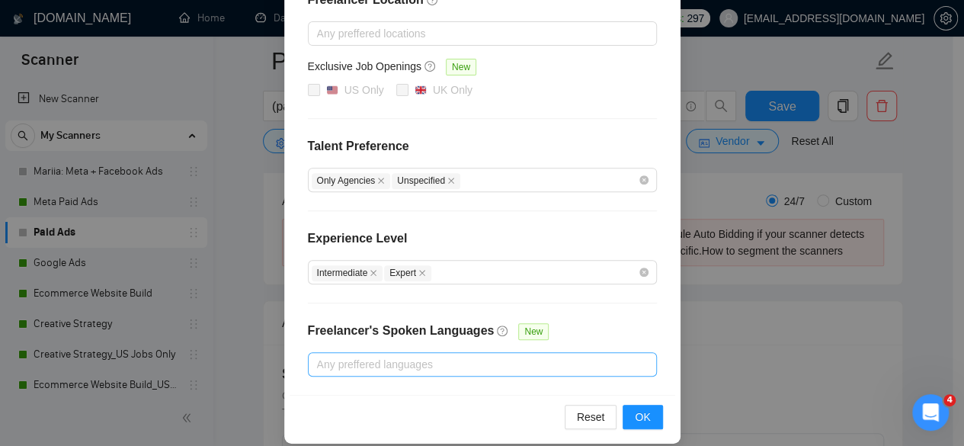
scroll to position [678, 0]
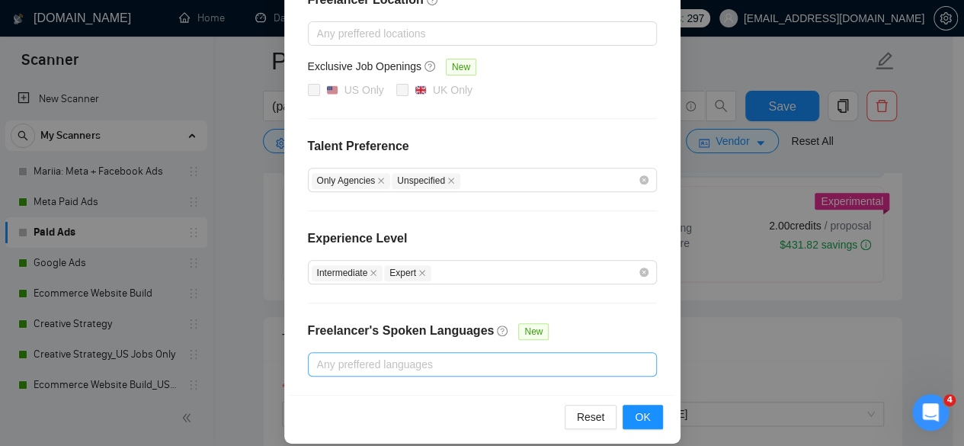
click at [947, 226] on div "Vendor Preferences Freelancer Location Any preffered locations Exclusive Job Op…" at bounding box center [482, 223] width 964 height 446
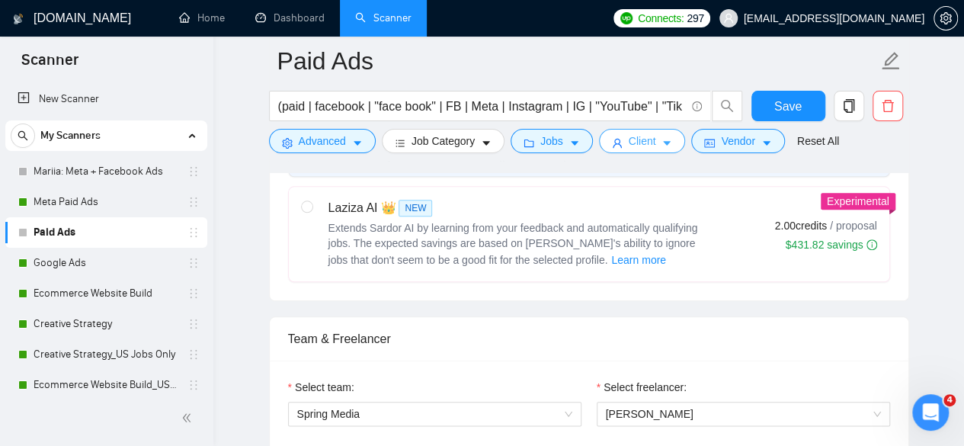
click at [637, 140] on span "Client" at bounding box center [642, 141] width 27 height 17
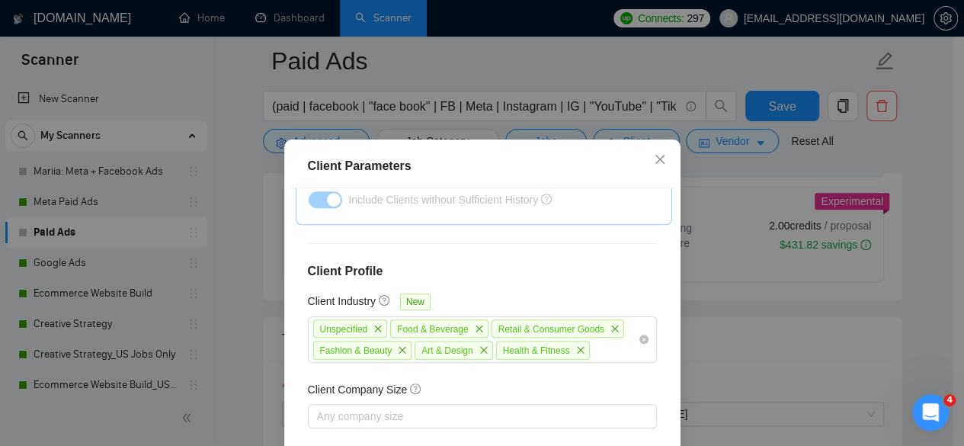
scroll to position [656, 0]
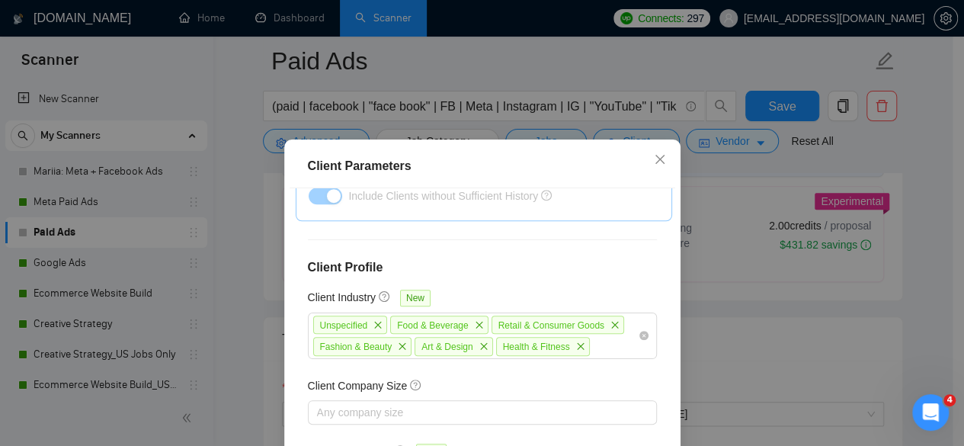
click at [746, 345] on div "Client Parameters Client Location Include Client Countries Select Exclude Clien…" at bounding box center [482, 223] width 964 height 446
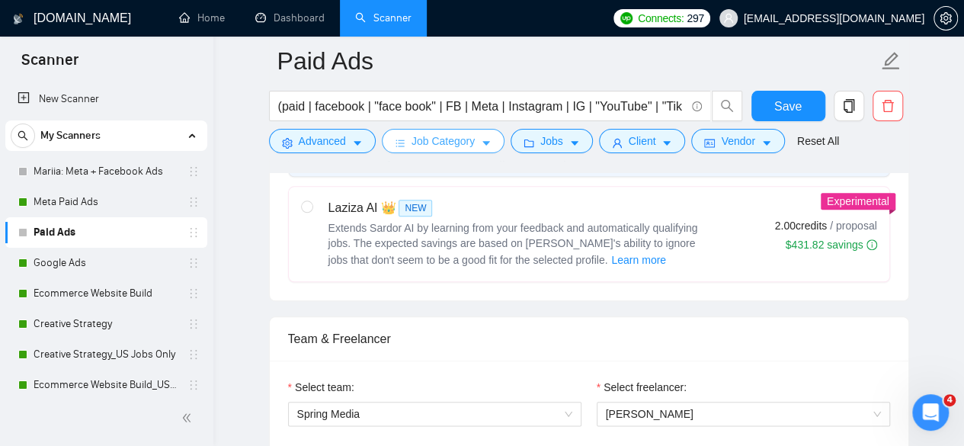
click at [441, 143] on span "Job Category" at bounding box center [443, 141] width 63 height 17
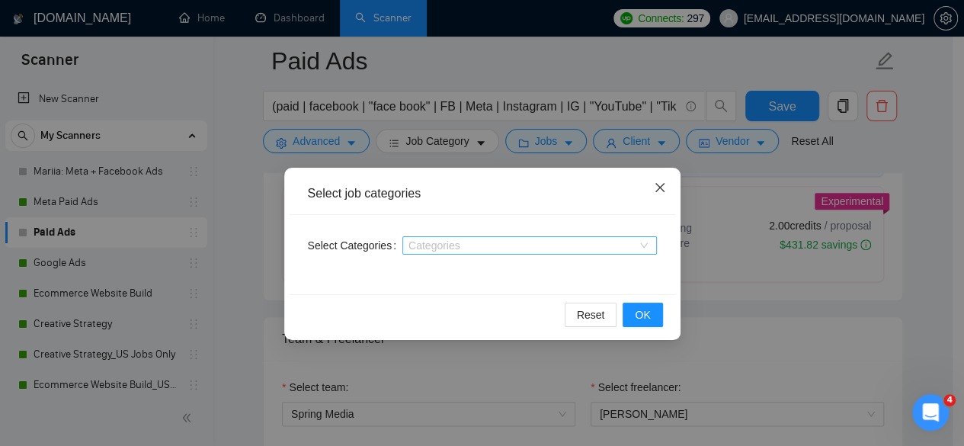
click at [652, 193] on span "Close" at bounding box center [659, 188] width 41 height 41
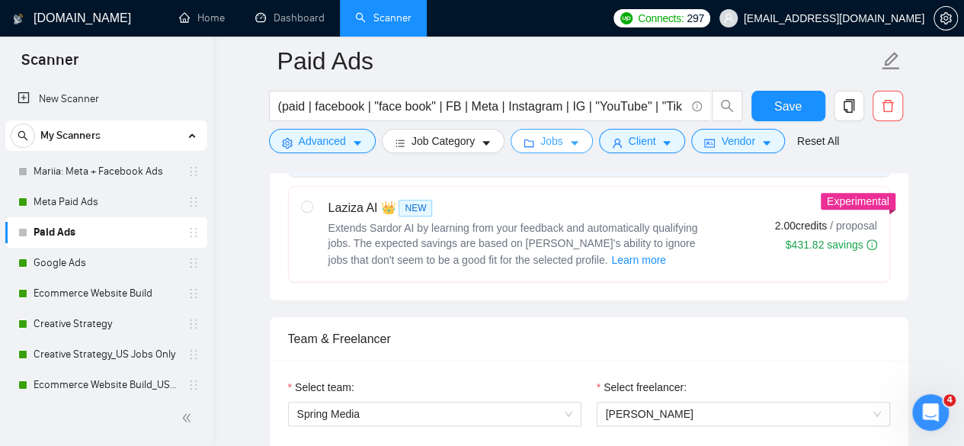
click at [553, 135] on span "Jobs" at bounding box center [551, 141] width 23 height 17
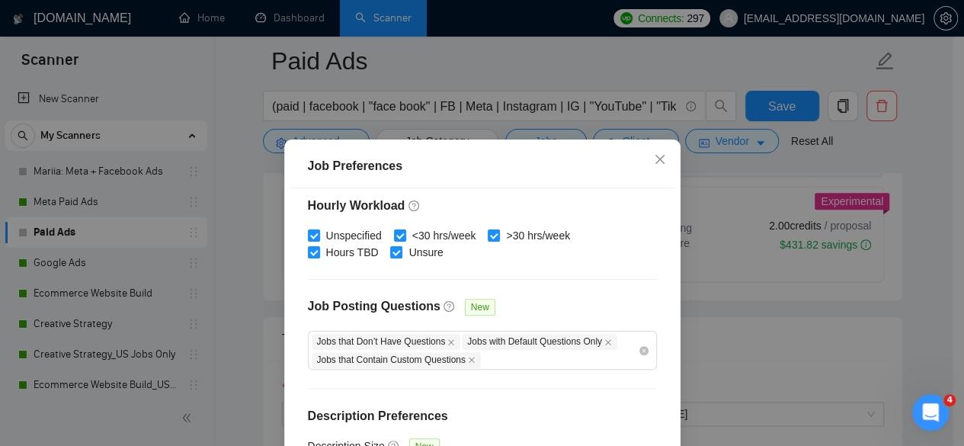
click at [610, 281] on div "Budget Project Type All Fixed Price Hourly Rate Fixed Price Budget $ 1500 Min -…" at bounding box center [483, 344] width 386 height 312
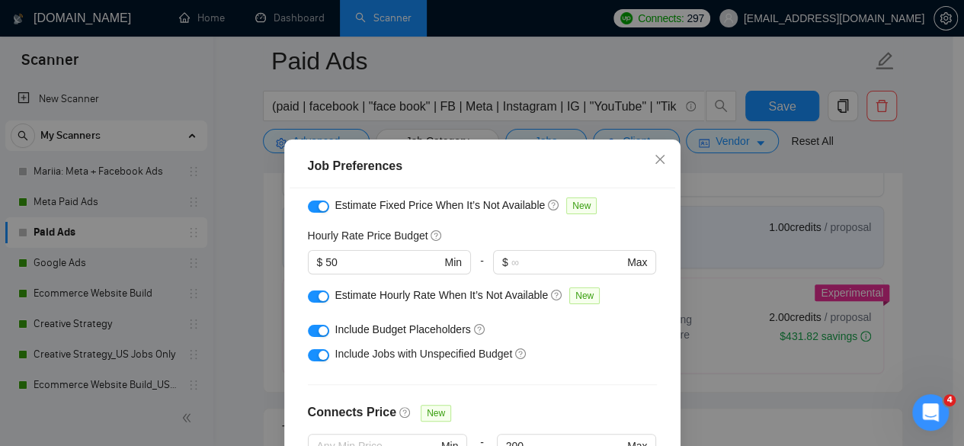
scroll to position [142, 0]
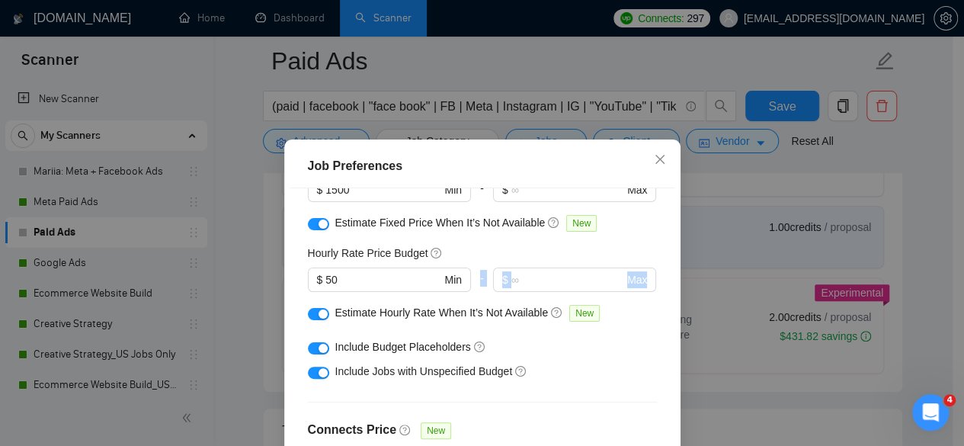
drag, startPoint x: 655, startPoint y: 266, endPoint x: 365, endPoint y: 296, distance: 292.0
click at [365, 296] on div "Budget Project Type All Fixed Price Hourly Rate Fixed Price Budget $ 1500 Min -…" at bounding box center [483, 344] width 386 height 312
click at [369, 280] on input "50" at bounding box center [382, 279] width 115 height 17
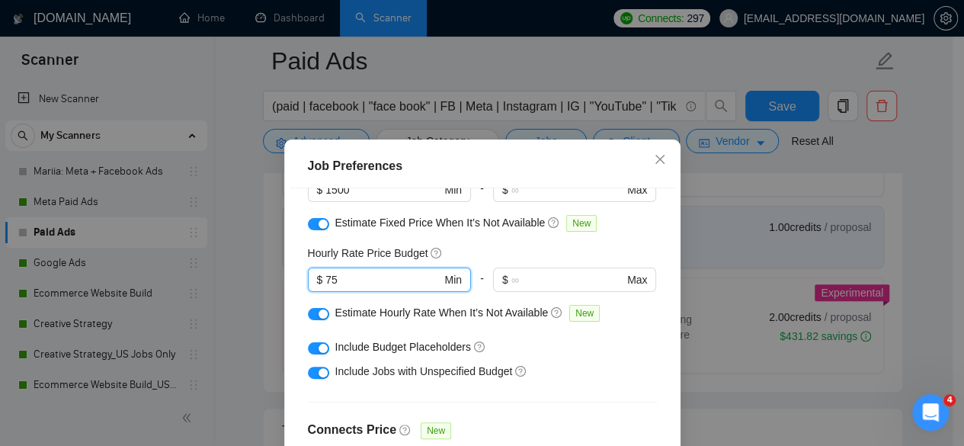
type input "75"
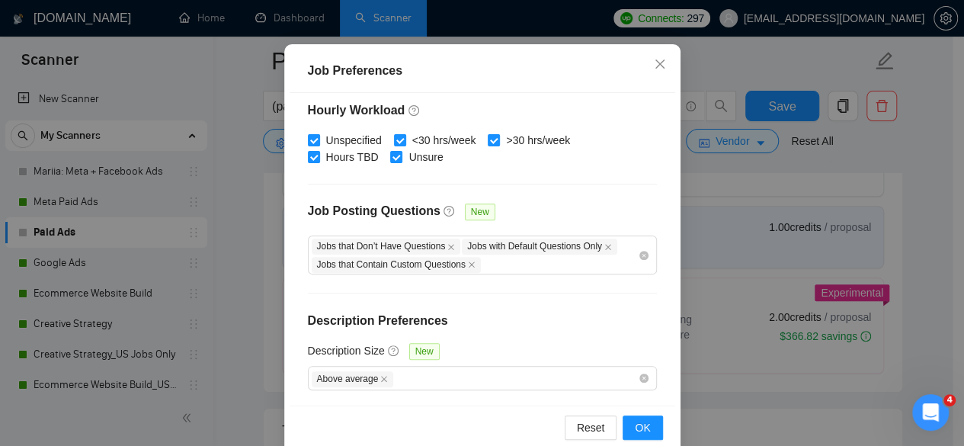
scroll to position [121, 0]
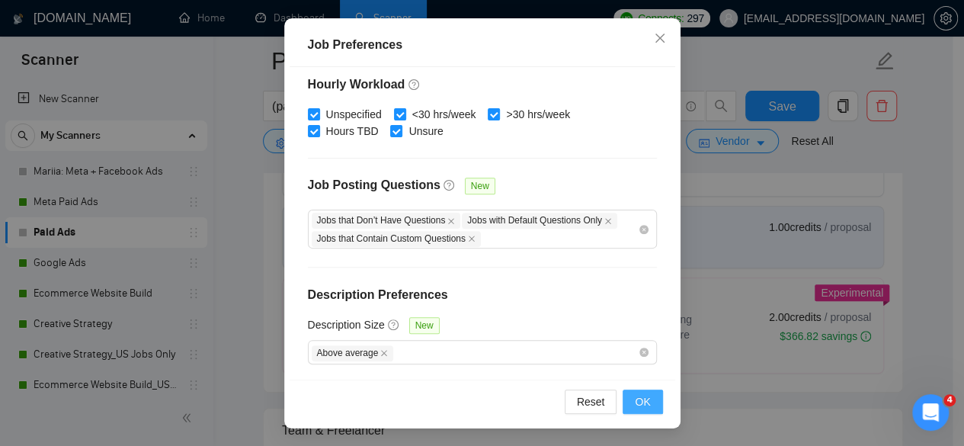
click at [635, 404] on span "OK" at bounding box center [642, 401] width 15 height 17
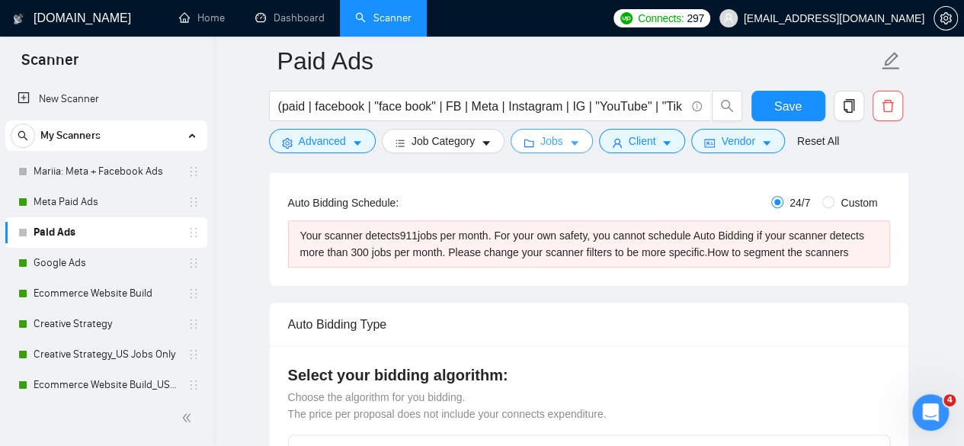
scroll to position [274, 0]
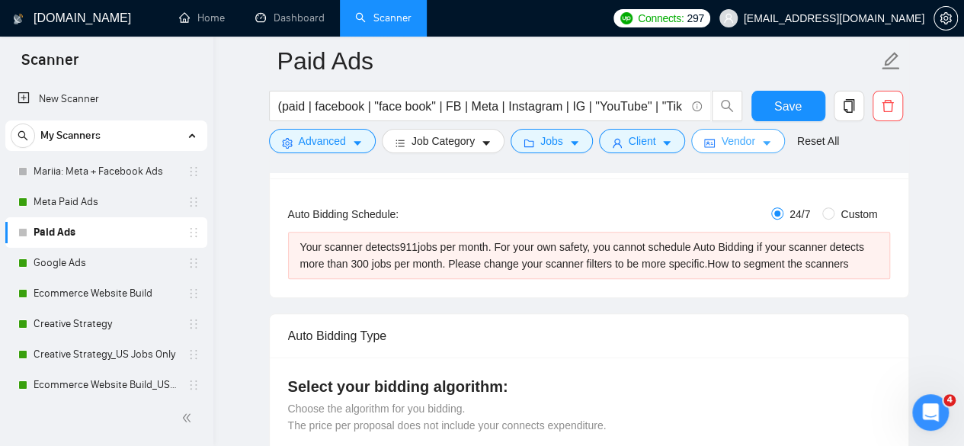
click at [745, 133] on span "Vendor" at bounding box center [738, 141] width 34 height 17
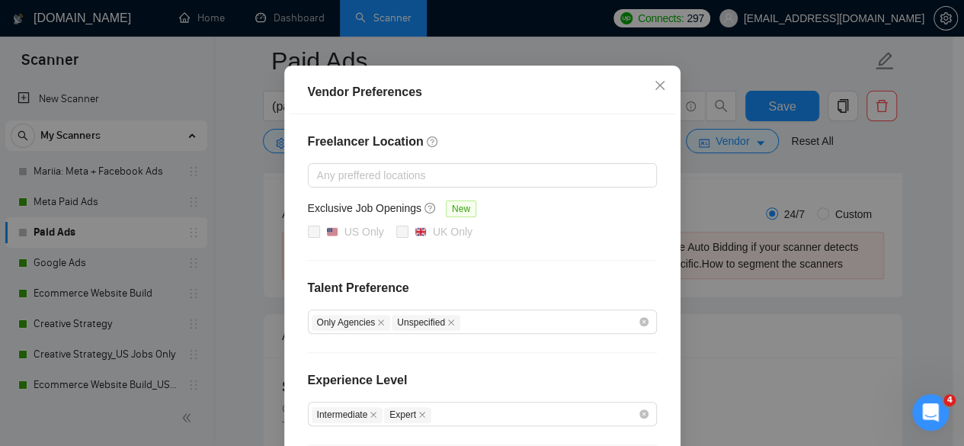
scroll to position [98, 0]
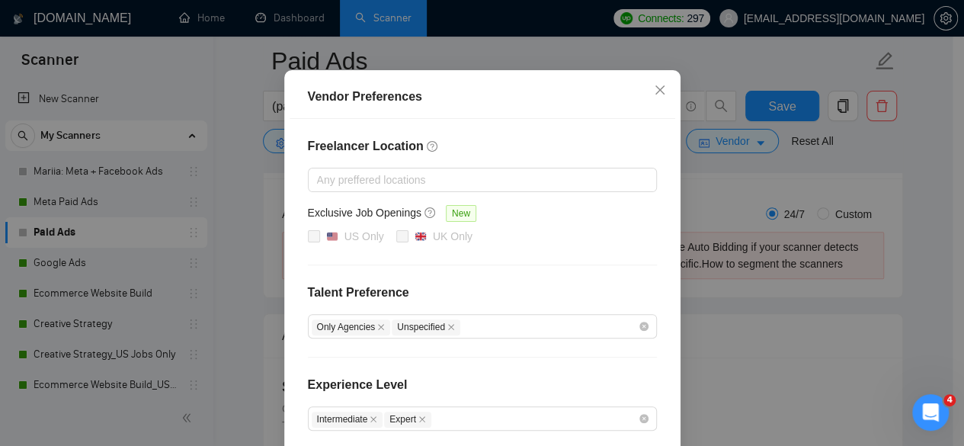
click at [904, 207] on div "Vendor Preferences Freelancer Location Any preffered locations Exclusive Job Op…" at bounding box center [482, 223] width 964 height 446
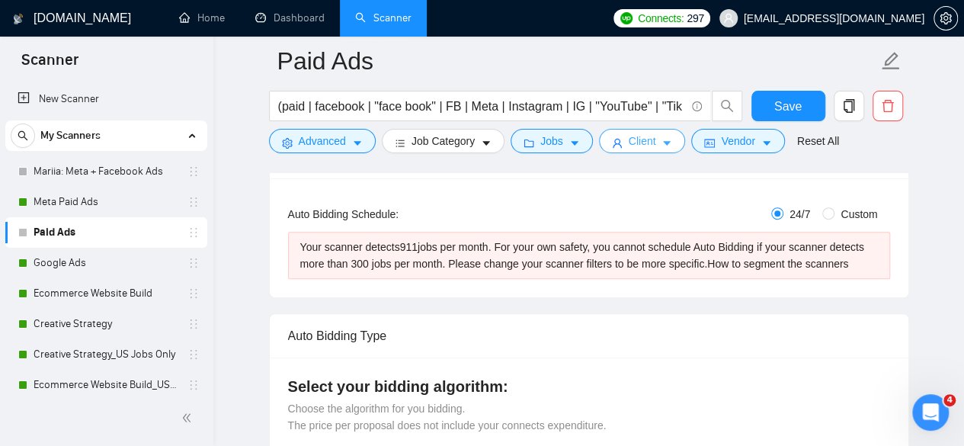
click at [653, 144] on button "Client" at bounding box center [642, 141] width 87 height 24
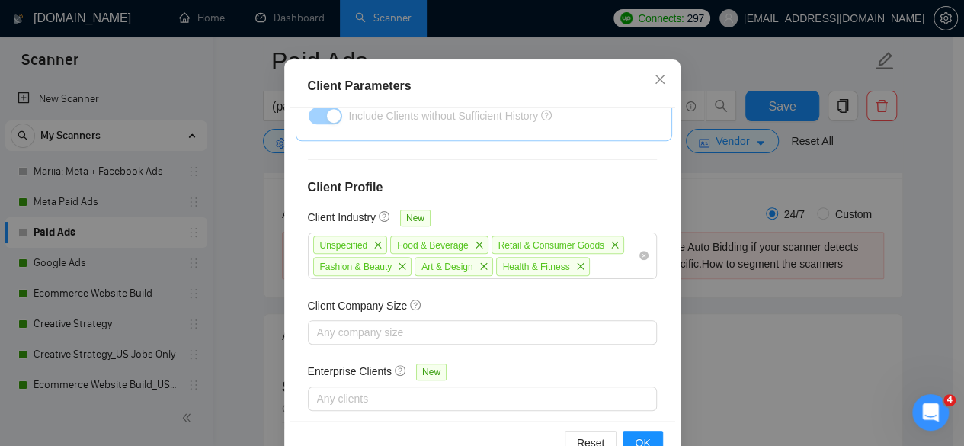
scroll to position [121, 0]
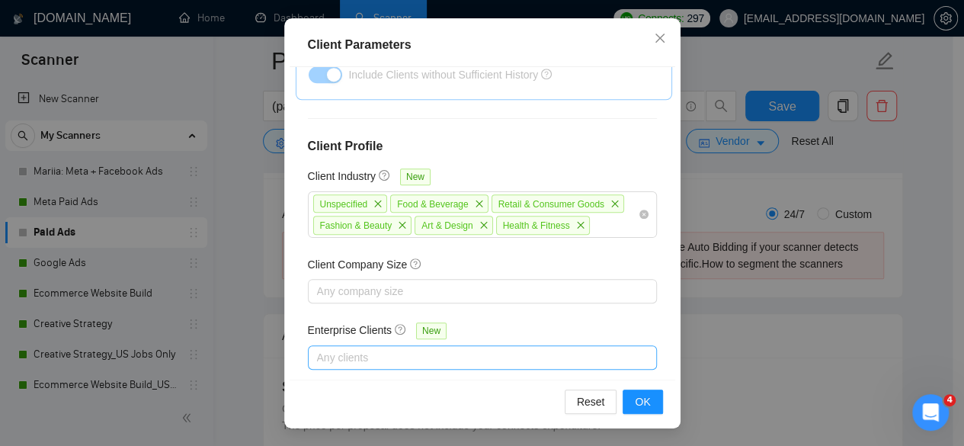
click at [392, 348] on div at bounding box center [475, 357] width 326 height 18
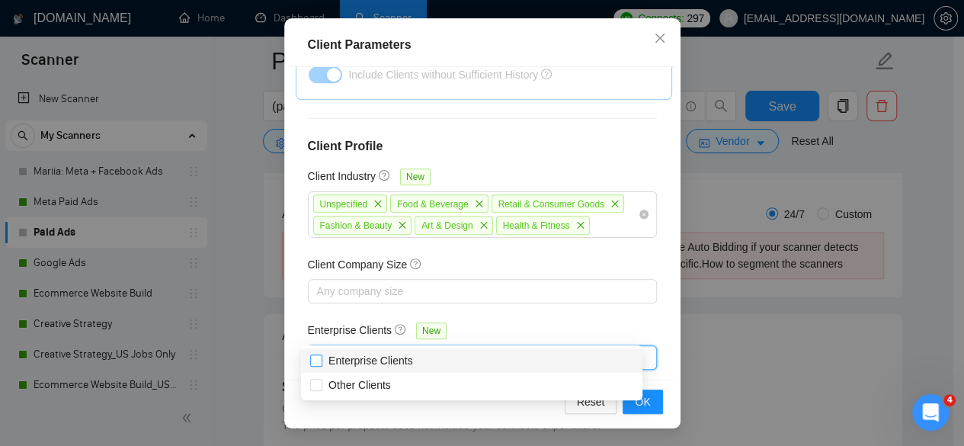
click at [401, 357] on span "Enterprise Clients" at bounding box center [371, 360] width 85 height 12
click at [321, 357] on input "Enterprise Clients" at bounding box center [315, 359] width 11 height 11
checkbox input "true"
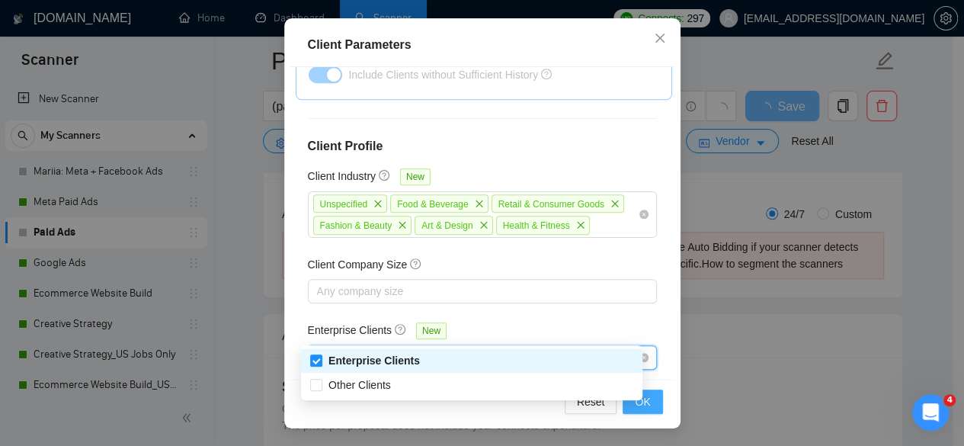
click at [644, 406] on span "OK" at bounding box center [642, 401] width 15 height 17
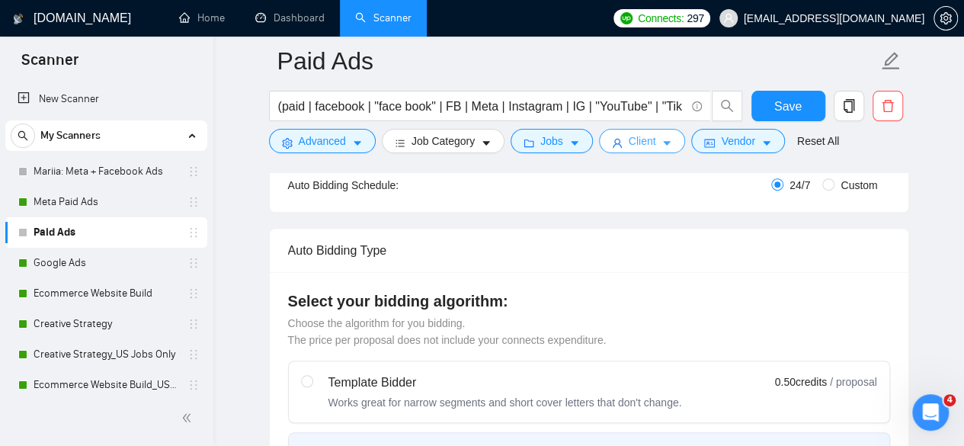
scroll to position [263, 0]
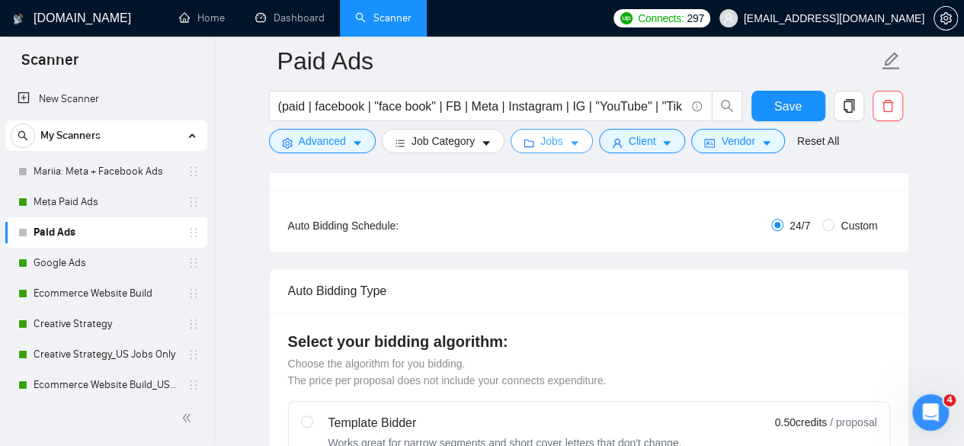
click at [571, 143] on icon "caret-down" at bounding box center [575, 144] width 8 height 5
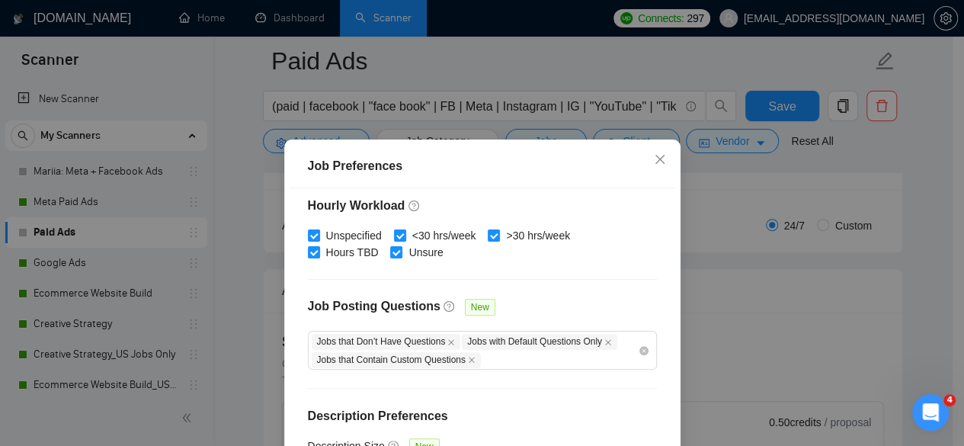
click at [717, 292] on div "Job Preferences Budget Project Type All Fixed Price Hourly Rate Fixed Price Bud…" at bounding box center [482, 223] width 964 height 446
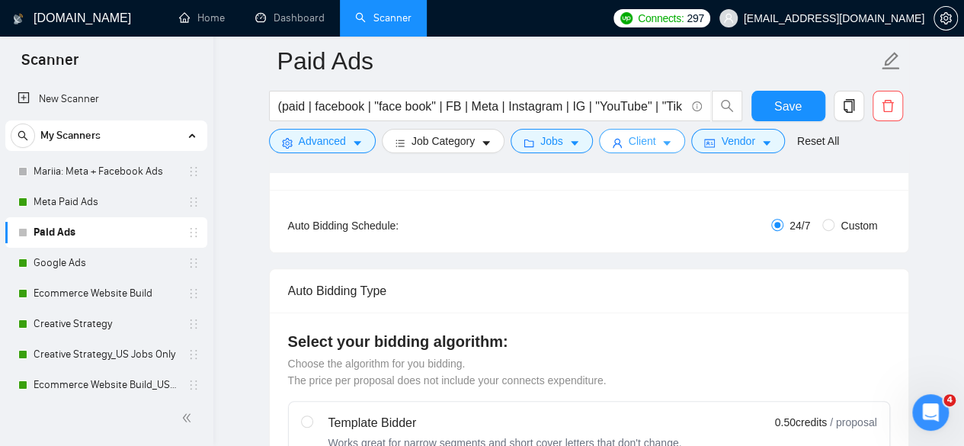
click at [635, 136] on span "Client" at bounding box center [642, 141] width 27 height 17
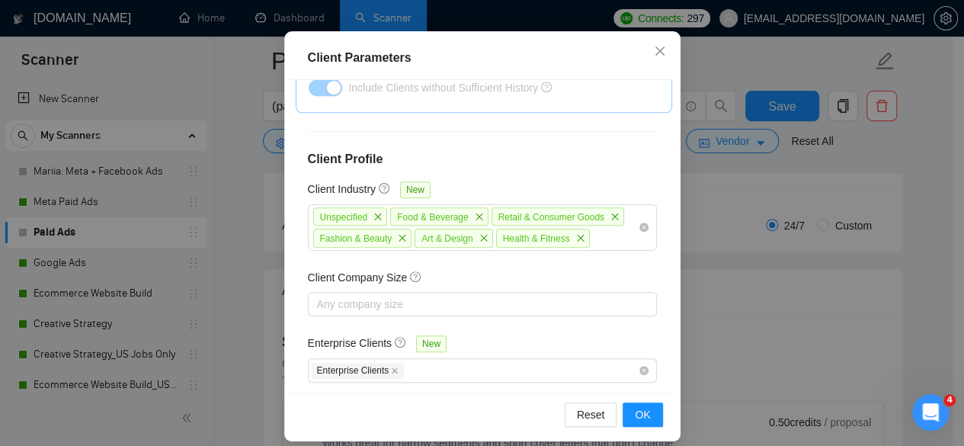
scroll to position [121, 0]
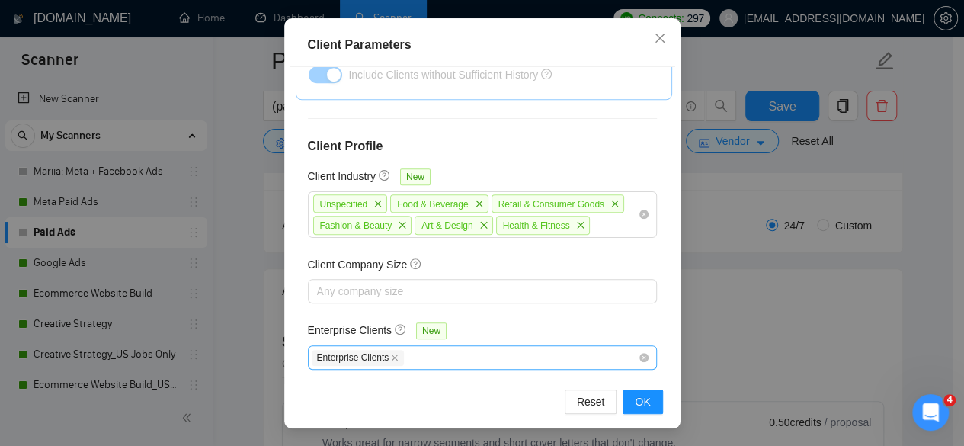
click at [381, 350] on span "Enterprise Clients" at bounding box center [358, 358] width 93 height 16
click at [391, 354] on icon "close" at bounding box center [395, 358] width 8 height 8
click at [391, 282] on div at bounding box center [475, 291] width 326 height 18
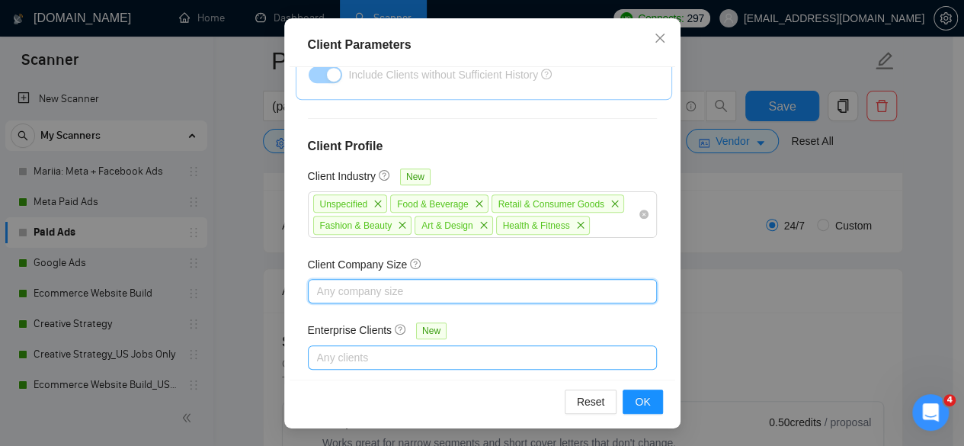
click at [391, 282] on div at bounding box center [475, 291] width 326 height 18
click at [412, 282] on div at bounding box center [475, 291] width 326 height 18
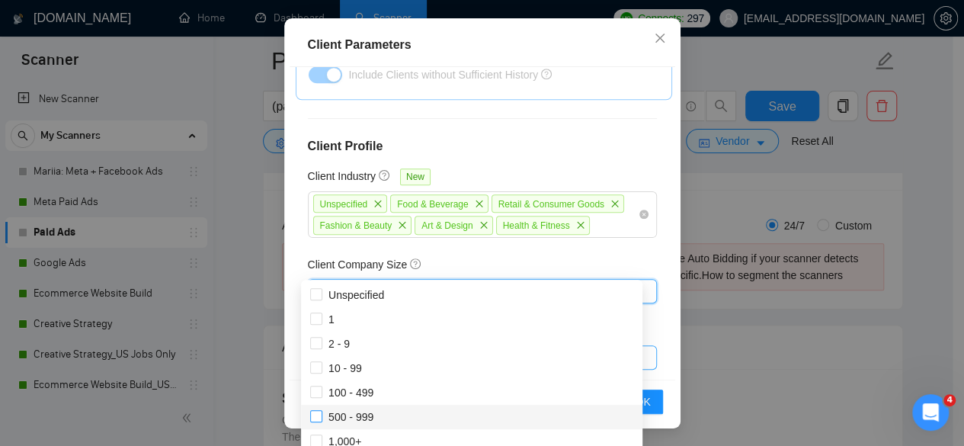
click at [354, 415] on span "500 - 999" at bounding box center [351, 417] width 45 height 12
click at [321, 415] on input "500 - 999" at bounding box center [315, 415] width 11 height 11
checkbox input "true"
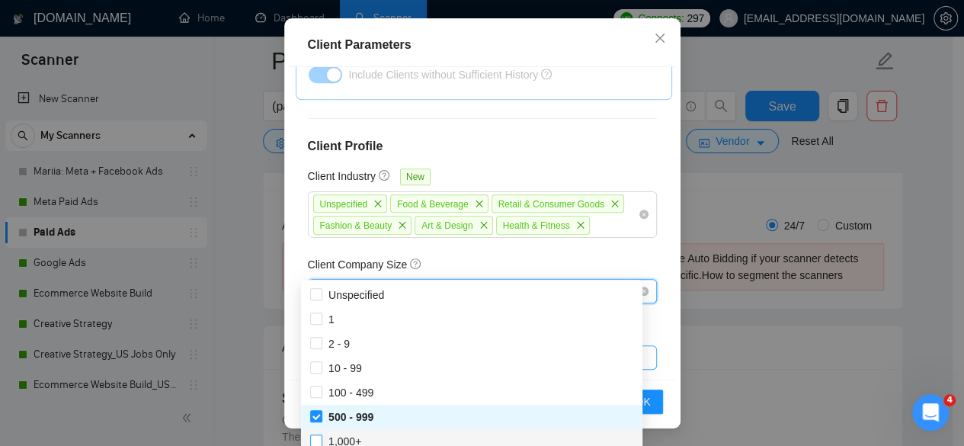
click at [348, 438] on span "1,000+" at bounding box center [345, 441] width 33 height 12
click at [321, 438] on input "1,000+" at bounding box center [315, 439] width 11 height 11
checkbox input "true"
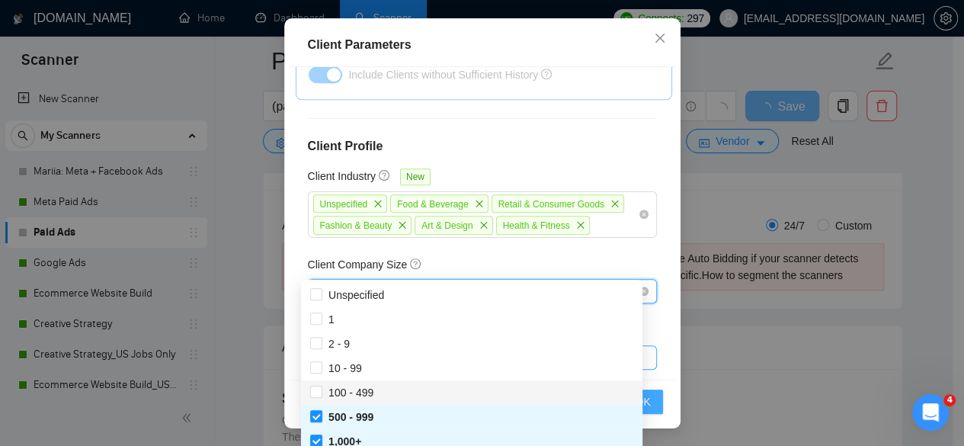
click at [649, 400] on button "OK" at bounding box center [643, 401] width 40 height 24
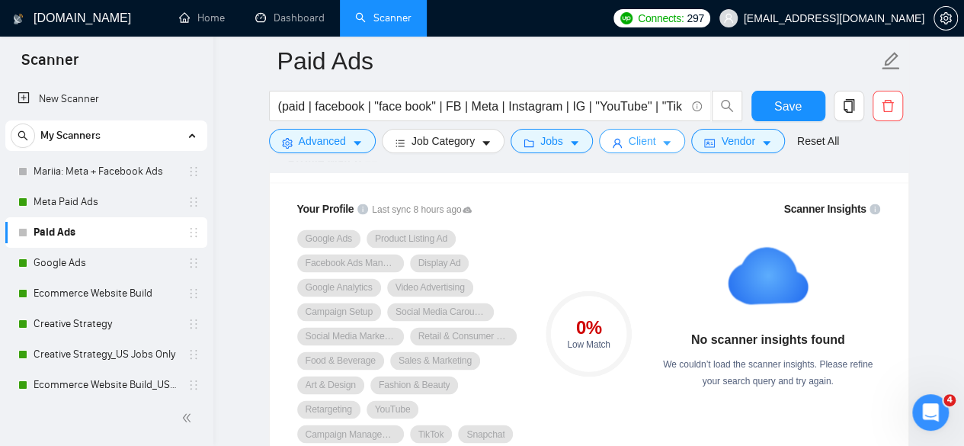
scroll to position [1022, 0]
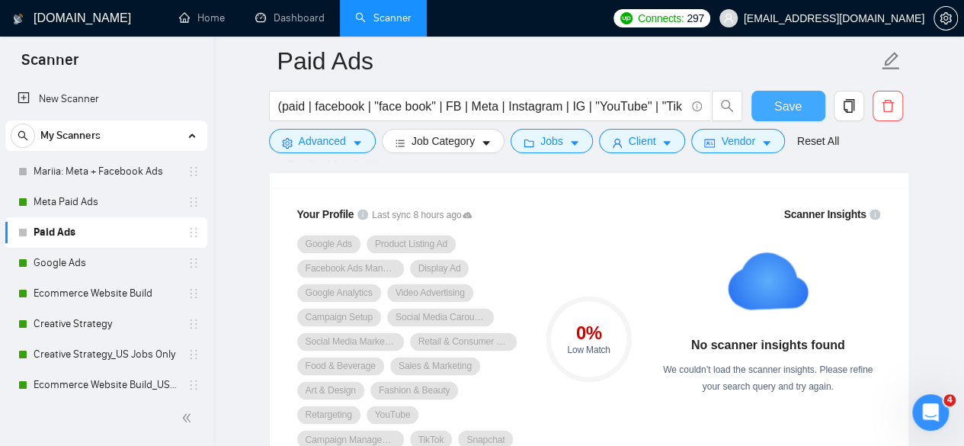
click at [794, 107] on span "Save" at bounding box center [787, 106] width 27 height 19
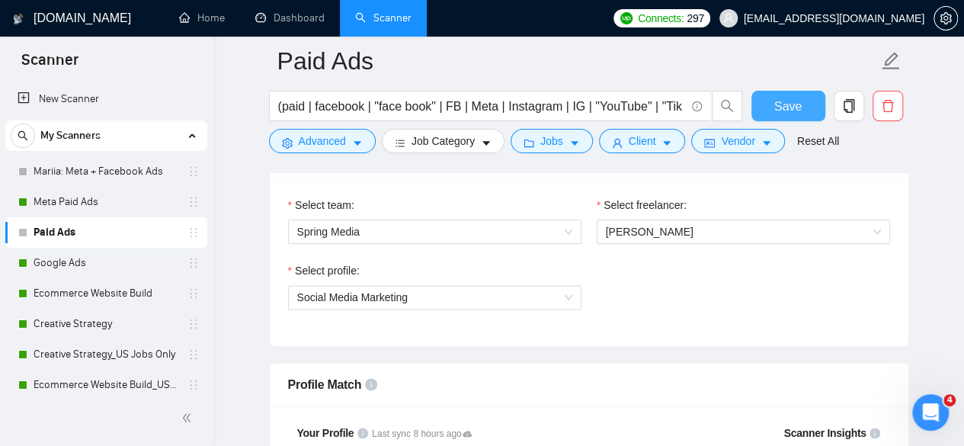
scroll to position [809, 0]
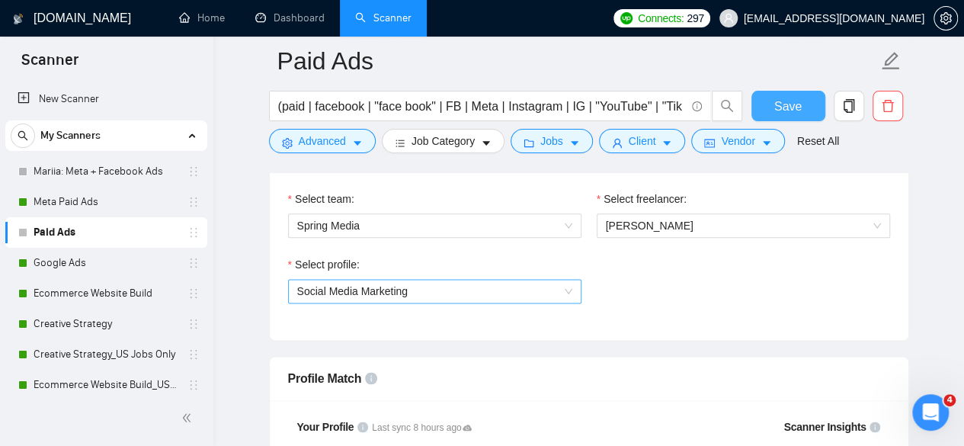
click at [566, 291] on span "Social Media Marketing" at bounding box center [434, 291] width 275 height 23
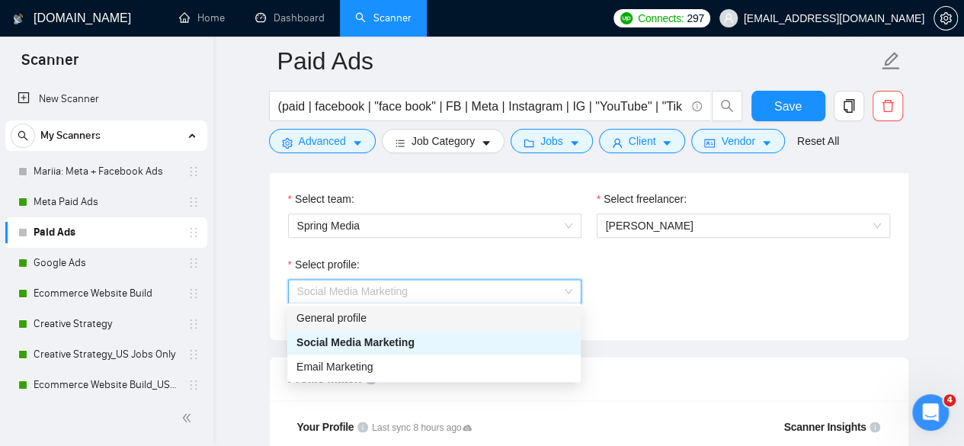
click at [709, 293] on div "Select profile: Social Media Marketing" at bounding box center [588, 289] width 617 height 66
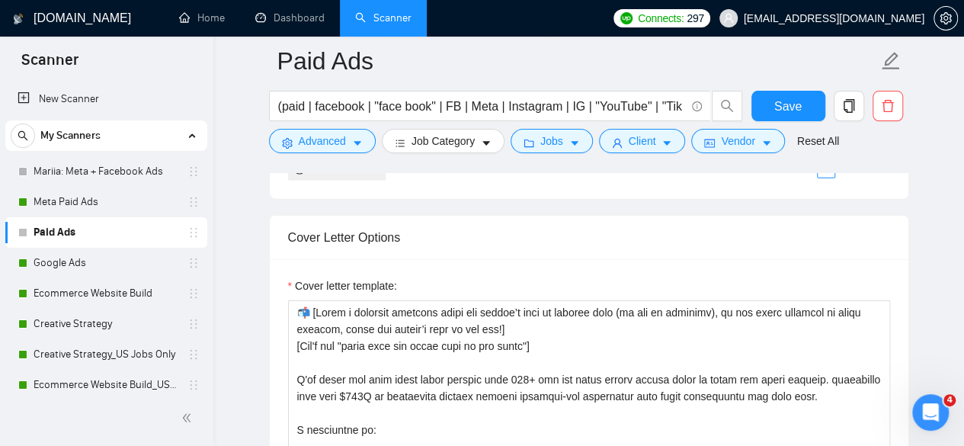
scroll to position [2069, 0]
